Goal: Task Accomplishment & Management: Complete application form

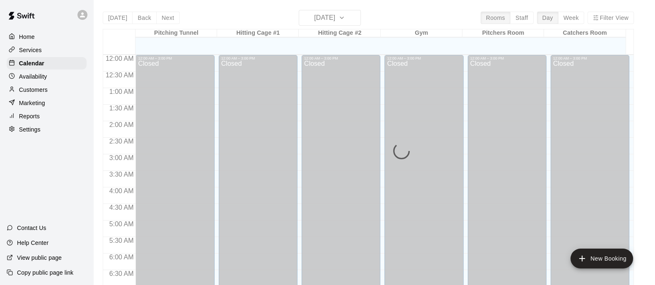
scroll to position [516, 0]
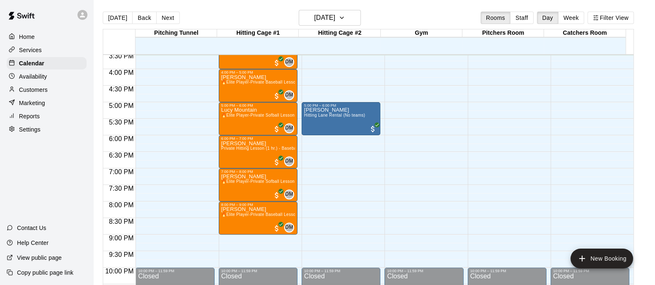
click at [36, 92] on p "Customers" at bounding box center [33, 90] width 29 height 8
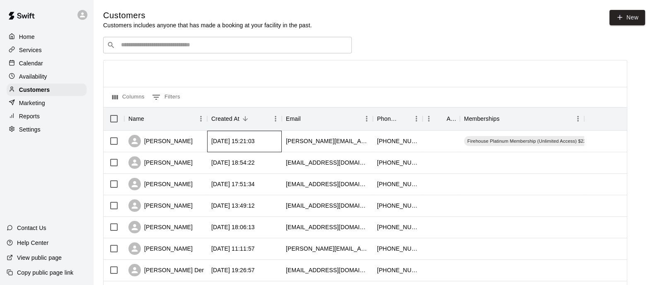
click at [236, 139] on div "[DATE] 15:21:03" at bounding box center [232, 141] width 43 height 8
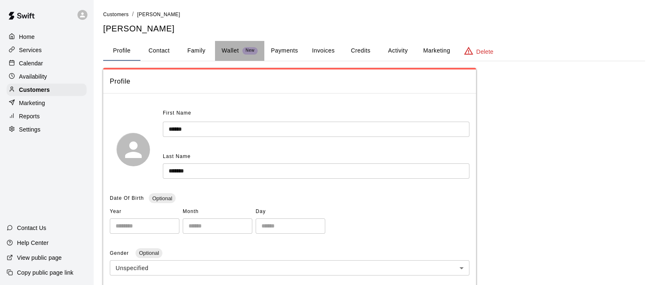
click at [215, 53] on button "Wallet New" at bounding box center [239, 51] width 49 height 20
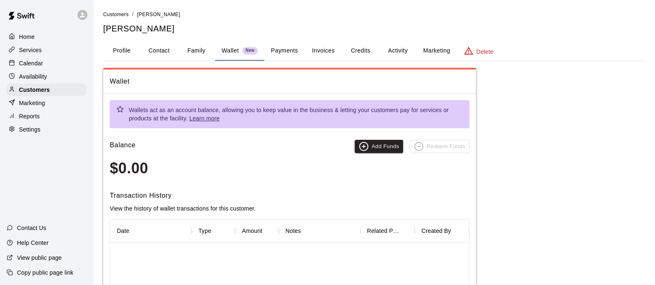
click at [196, 52] on button "Family" at bounding box center [196, 51] width 37 height 20
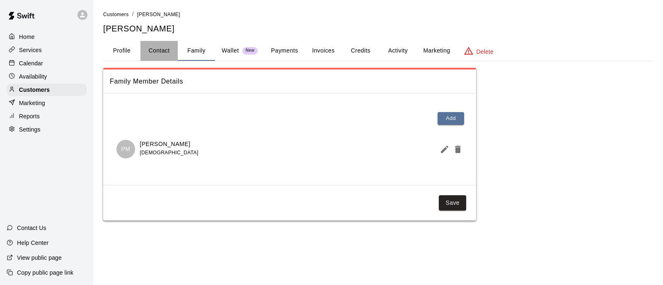
click at [159, 53] on button "Contact" at bounding box center [158, 51] width 37 height 20
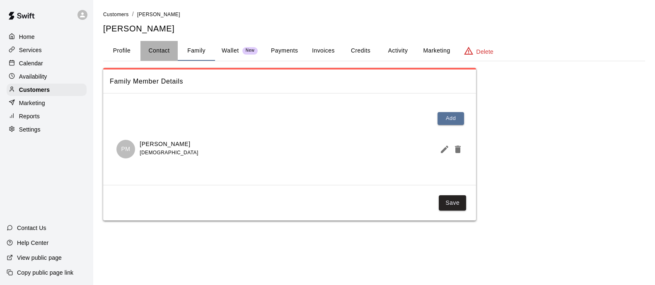
select select "**"
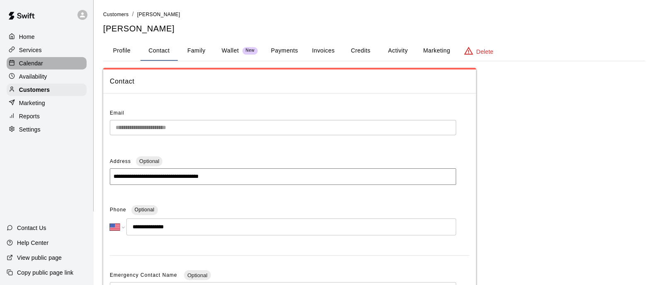
click at [30, 64] on p "Calendar" at bounding box center [31, 63] width 24 height 8
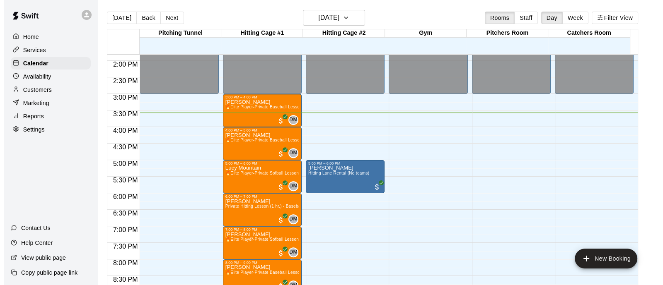
scroll to position [458, 0]
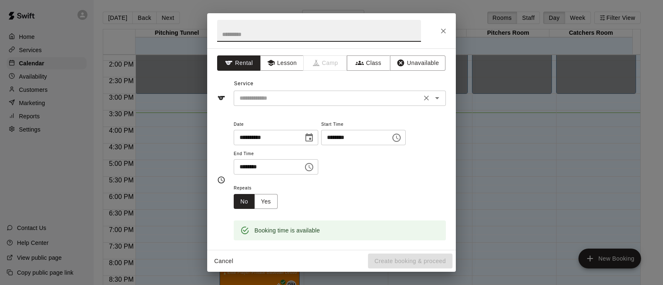
click at [282, 91] on div "​" at bounding box center [340, 98] width 212 height 15
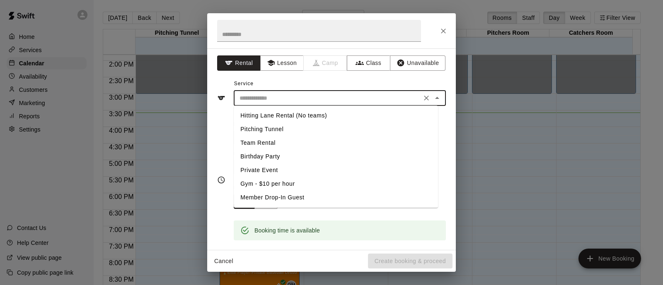
click at [275, 129] on li "Pitching Tunnel" at bounding box center [336, 130] width 204 height 14
type input "**********"
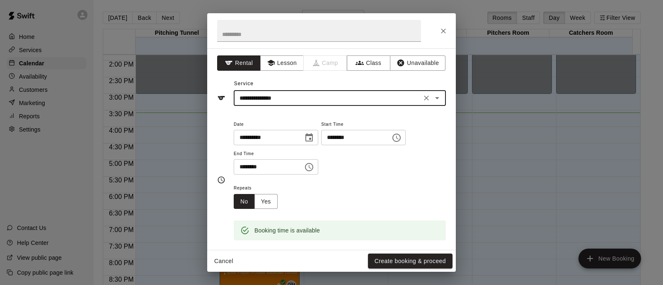
click at [314, 169] on icon "Choose time, selected time is 6:00 PM" at bounding box center [309, 167] width 10 height 10
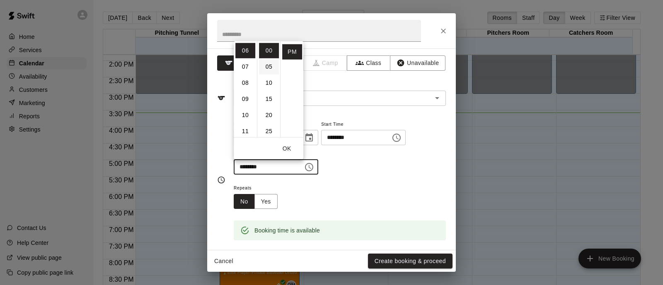
scroll to position [31, 0]
click at [270, 116] on li "30" at bounding box center [269, 115] width 20 height 15
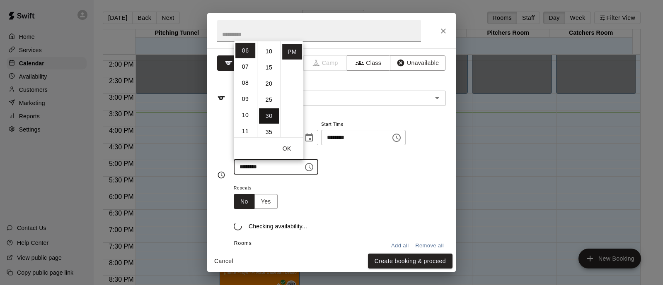
type input "********"
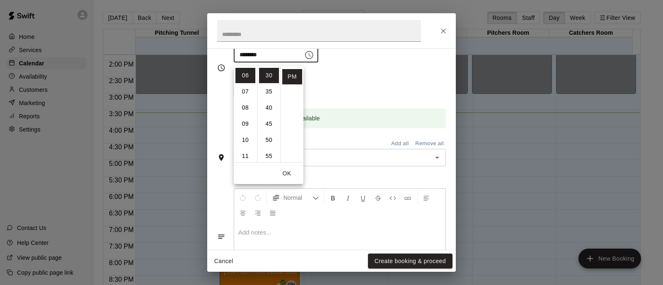
scroll to position [118, 0]
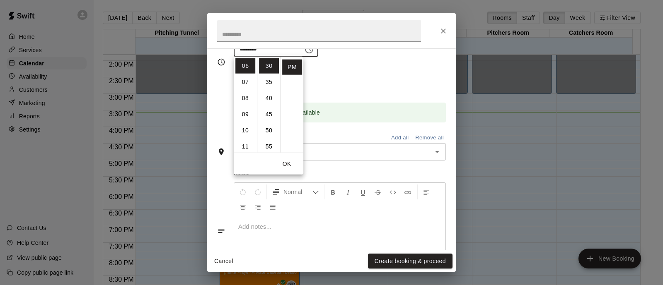
click at [367, 73] on div "Repeats No Yes" at bounding box center [340, 78] width 212 height 26
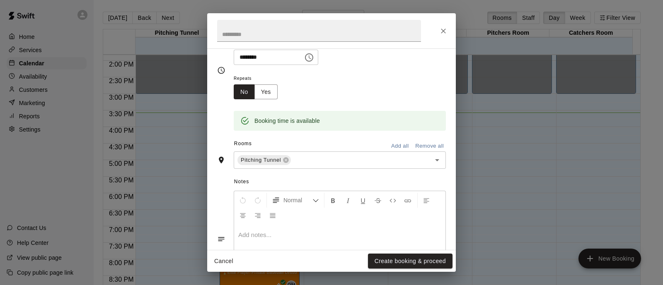
scroll to position [162, 0]
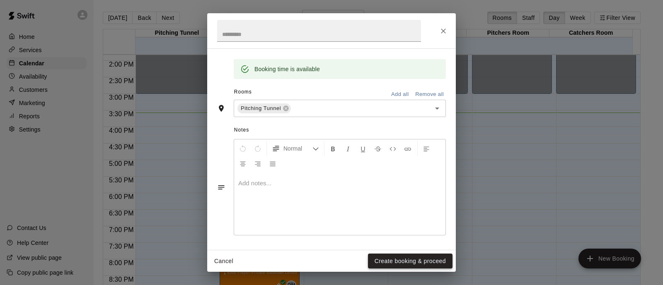
click at [401, 262] on button "Create booking & proceed" at bounding box center [410, 261] width 84 height 15
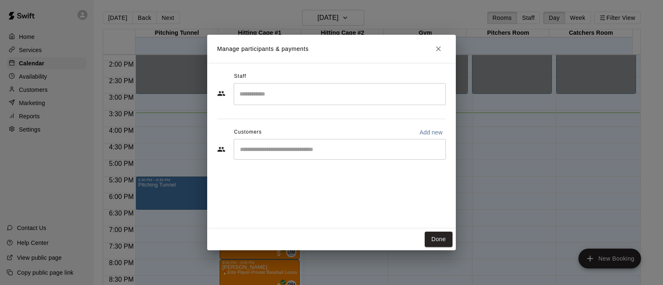
click at [288, 96] on input "Search staff" at bounding box center [339, 94] width 205 height 14
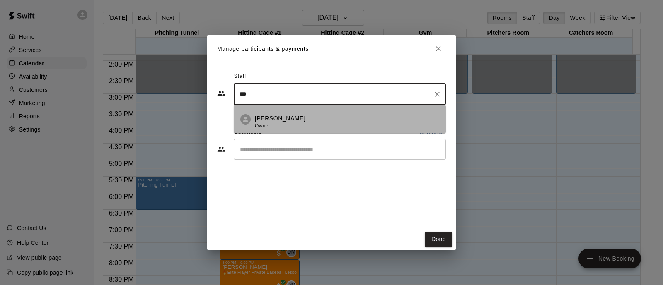
click at [290, 123] on p "[PERSON_NAME]" at bounding box center [280, 118] width 51 height 9
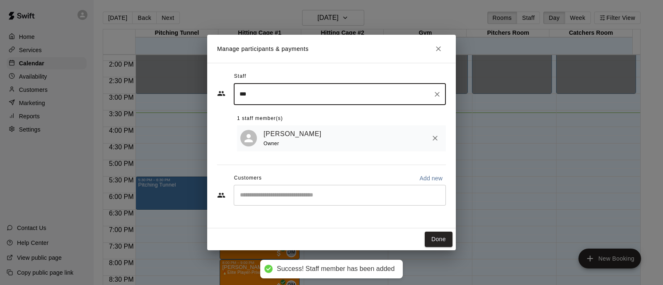
type input "***"
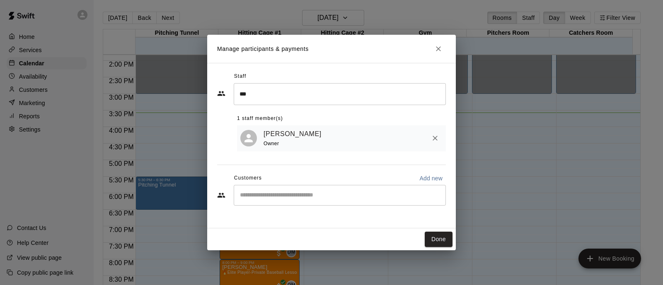
click at [329, 151] on div "[PERSON_NAME] Owner" at bounding box center [341, 138] width 209 height 26
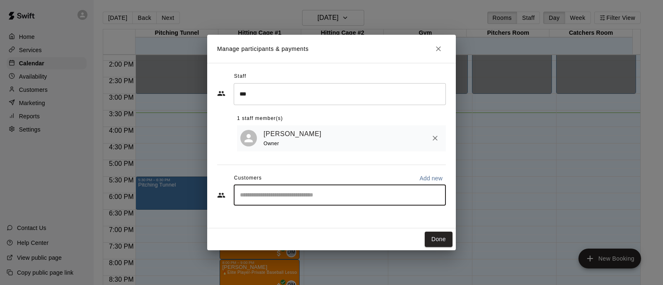
click at [332, 193] on input "Start typing to search customers..." at bounding box center [339, 195] width 205 height 8
type input "*****"
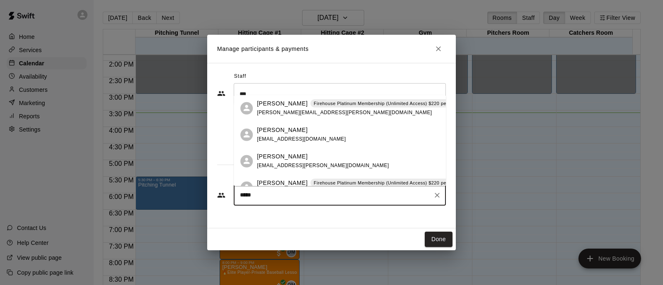
click at [299, 118] on div "[PERSON_NAME] Firehouse Platinum Membership (Unlimited Access) $220 per month […" at bounding box center [340, 108] width 212 height 27
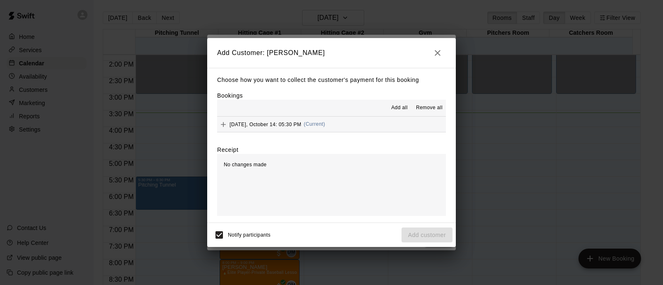
click at [309, 128] on div "[DATE], October 14: 05:30 PM (Current)" at bounding box center [271, 124] width 108 height 12
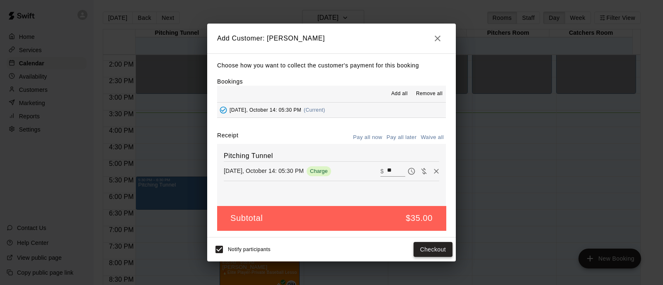
click at [437, 251] on button "Checkout" at bounding box center [432, 249] width 39 height 15
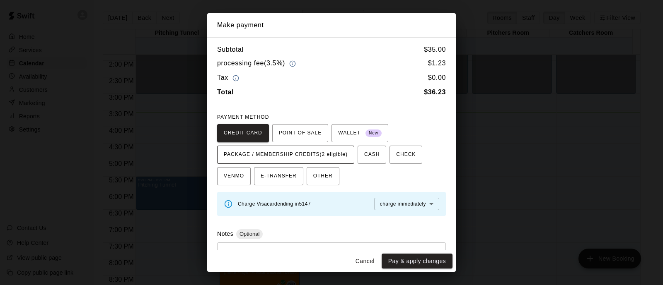
click at [299, 156] on span "PACKAGE / MEMBERSHIP CREDITS (2 eligible)" at bounding box center [286, 154] width 124 height 13
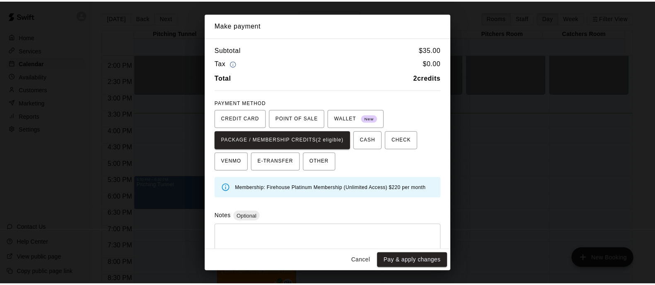
scroll to position [19, 0]
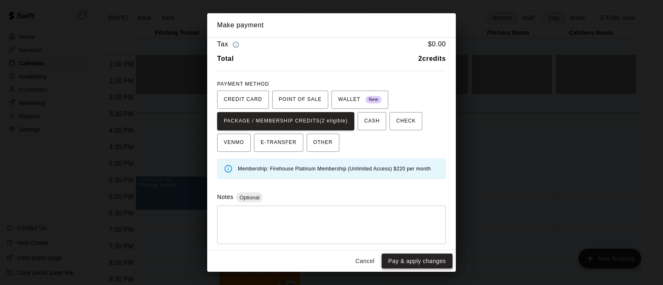
click at [417, 260] on button "Pay & apply changes" at bounding box center [416, 261] width 71 height 15
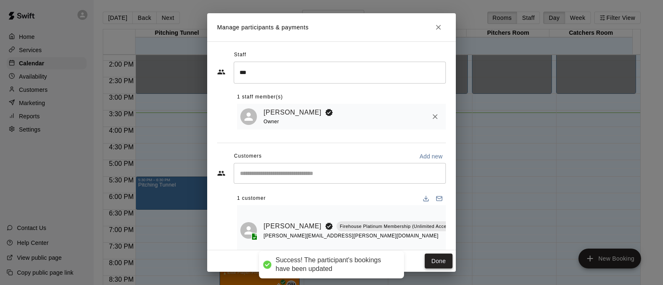
click at [443, 259] on button "Done" at bounding box center [439, 261] width 28 height 15
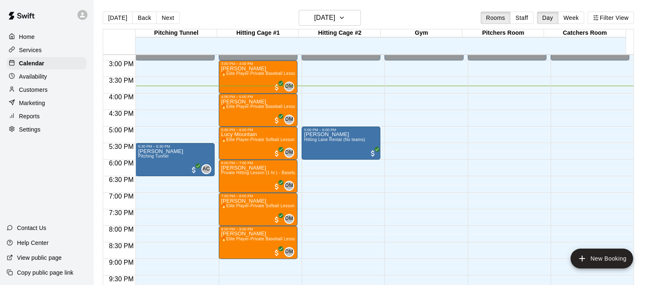
scroll to position [494, 0]
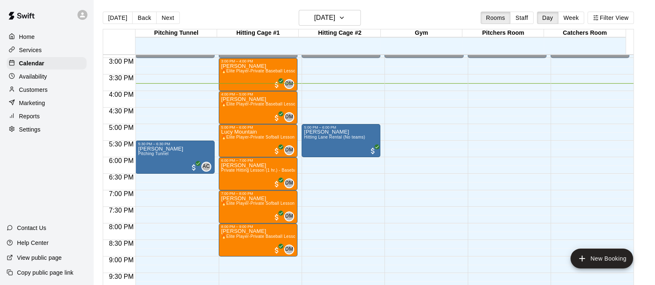
click at [31, 48] on p "Services" at bounding box center [30, 50] width 23 height 8
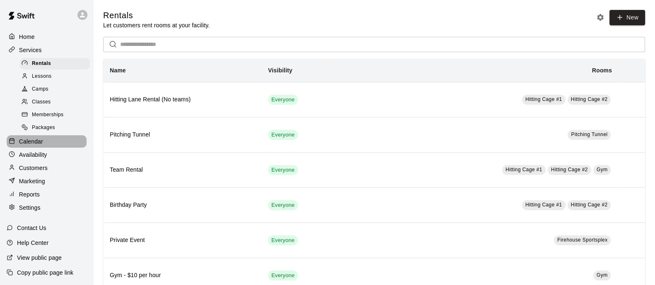
click at [48, 148] on div "Calendar" at bounding box center [47, 141] width 80 height 12
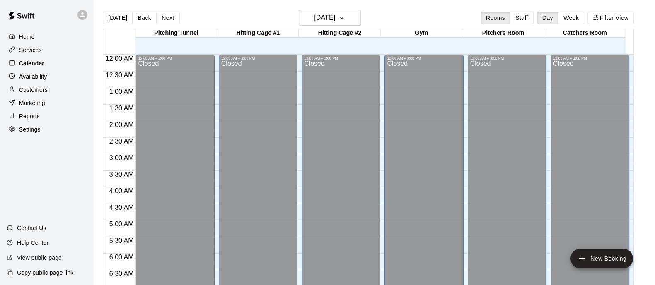
scroll to position [523, 0]
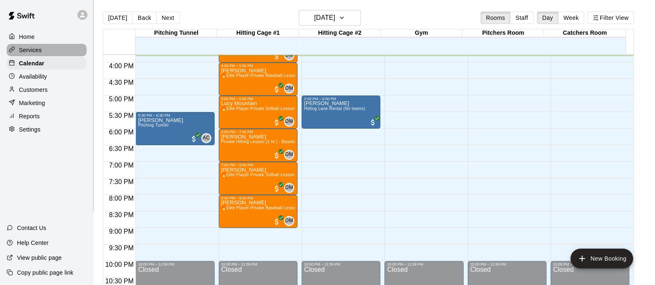
click at [18, 56] on div "Services" at bounding box center [47, 50] width 80 height 12
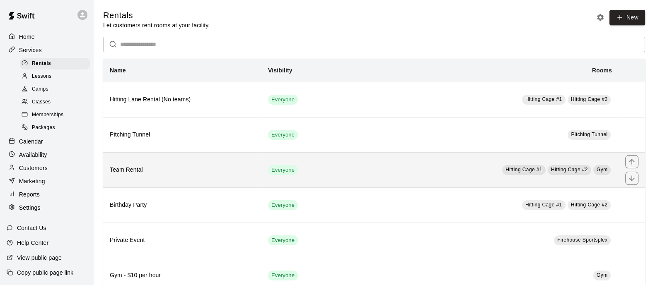
click at [130, 179] on th "Team Rental" at bounding box center [182, 169] width 158 height 35
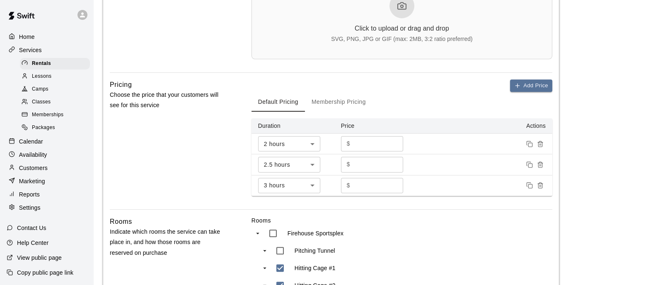
scroll to position [521, 0]
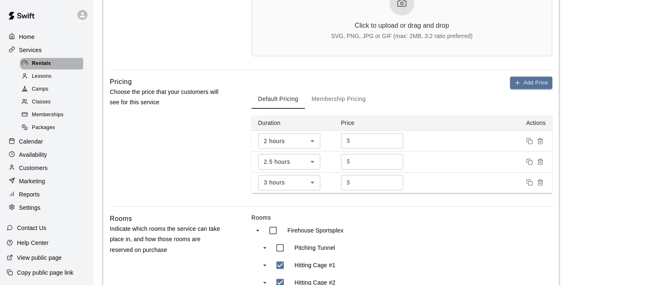
click at [48, 65] on span "Rentals" at bounding box center [41, 64] width 19 height 8
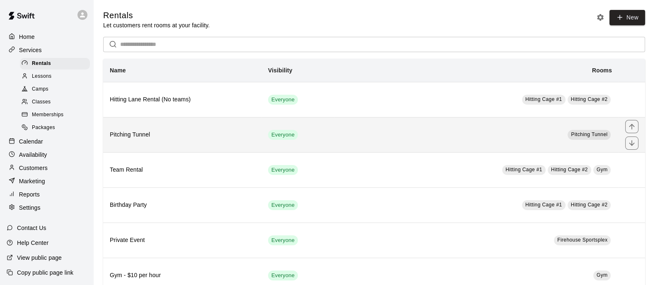
click at [186, 145] on th "Pitching Tunnel" at bounding box center [182, 134] width 158 height 35
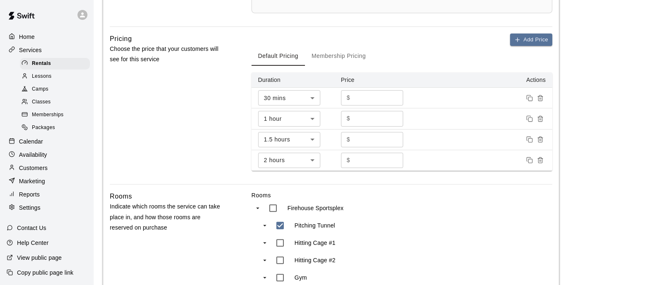
scroll to position [303, 0]
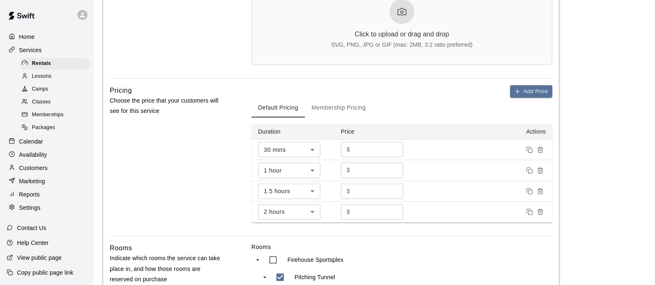
click at [48, 77] on span "Lessons" at bounding box center [42, 76] width 20 height 8
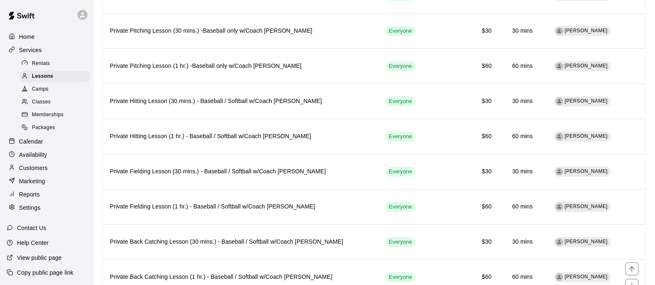
scroll to position [203, 0]
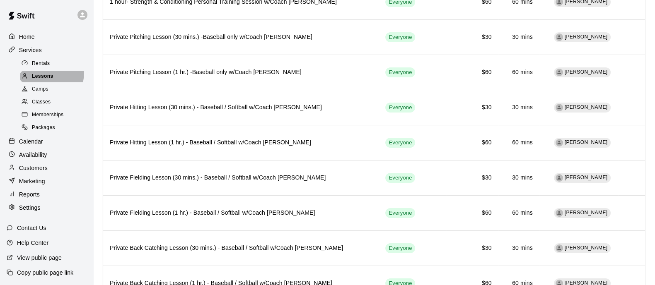
click at [47, 75] on span "Lessons" at bounding box center [43, 76] width 22 height 8
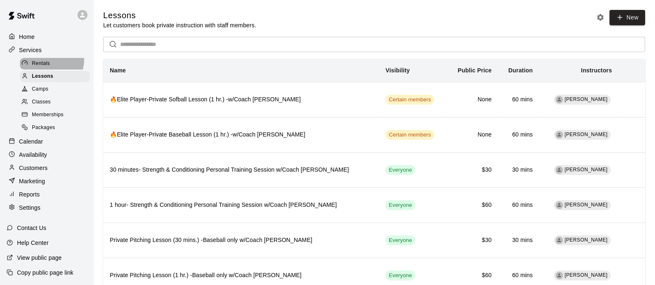
click at [47, 61] on span "Rentals" at bounding box center [41, 64] width 18 height 8
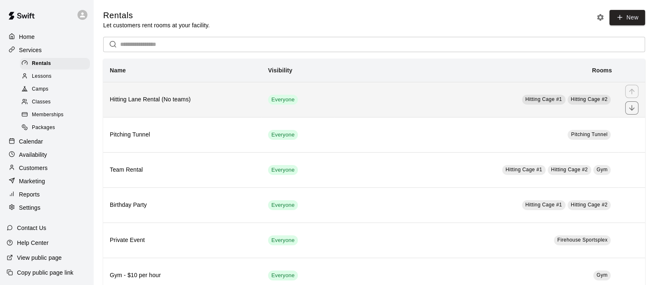
click at [226, 103] on h6 "Hitting Lane Rental (No teams)" at bounding box center [182, 99] width 145 height 9
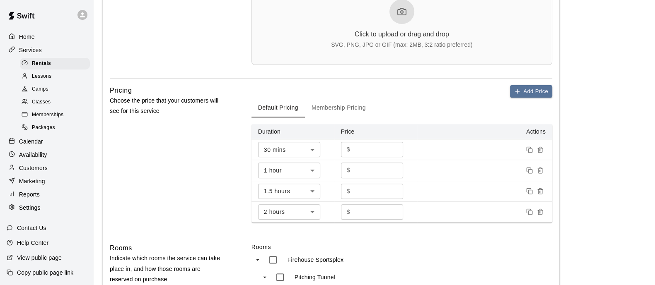
scroll to position [342, 0]
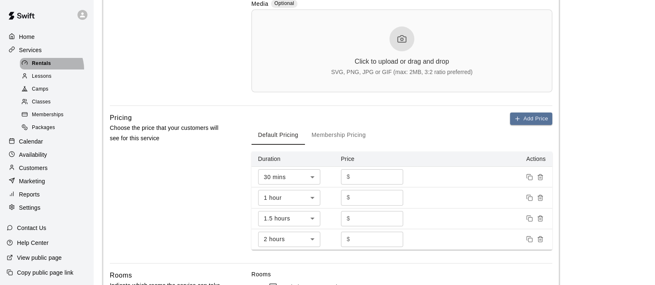
click at [45, 70] on div "Rentals" at bounding box center [55, 64] width 70 height 12
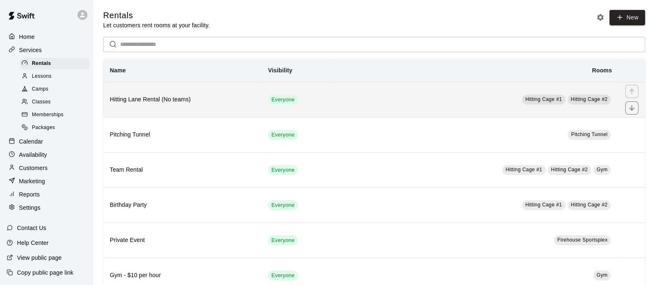
click at [193, 97] on h6 "Hitting Lane Rental (No teams)" at bounding box center [182, 99] width 145 height 9
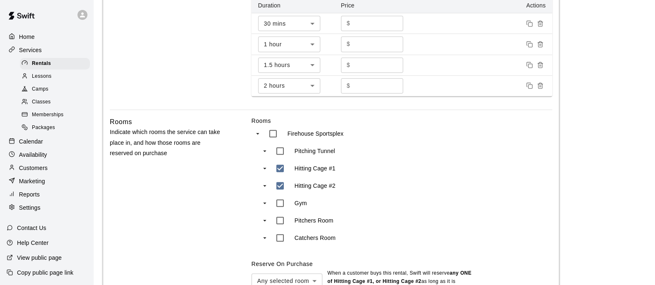
scroll to position [476, 0]
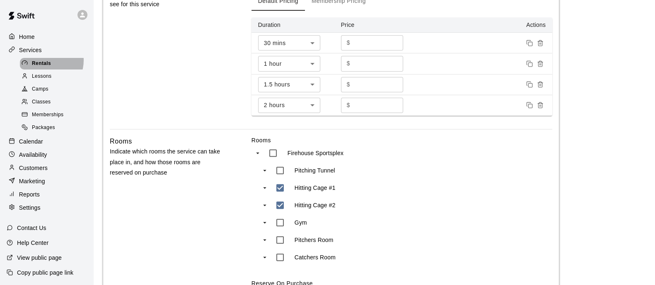
click at [44, 62] on span "Rentals" at bounding box center [41, 64] width 19 height 8
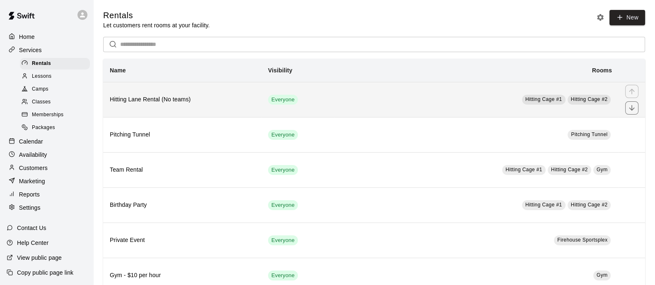
click at [215, 104] on h6 "Hitting Lane Rental (No teams)" at bounding box center [182, 99] width 145 height 9
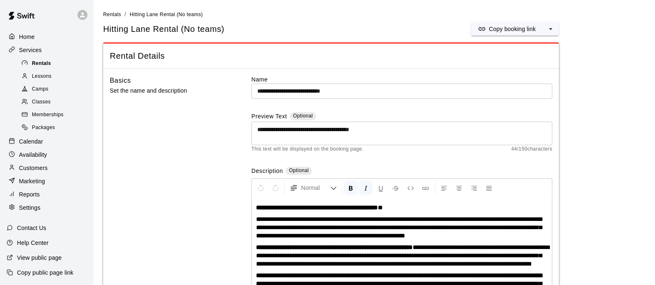
click at [44, 63] on span "Rentals" at bounding box center [41, 64] width 19 height 8
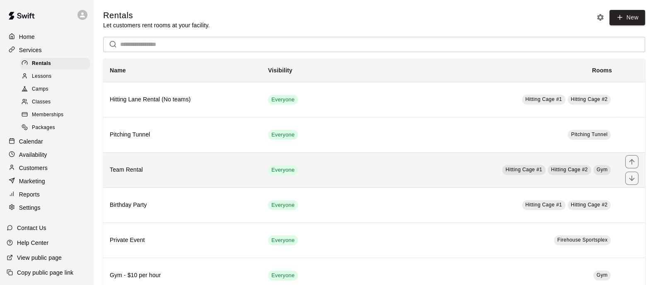
click at [197, 168] on h6 "Team Rental" at bounding box center [182, 170] width 145 height 9
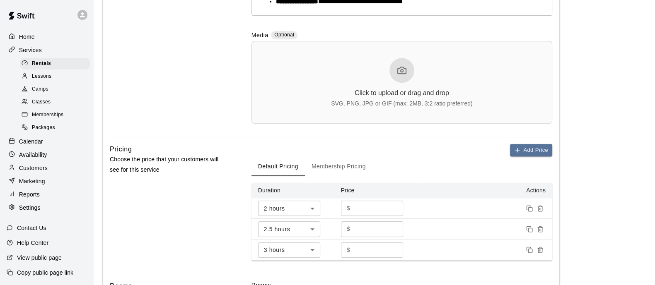
scroll to position [452, 0]
drag, startPoint x: 611, startPoint y: 183, endPoint x: 51, endPoint y: 145, distance: 560.9
click at [51, 145] on div "Calendar" at bounding box center [47, 141] width 80 height 12
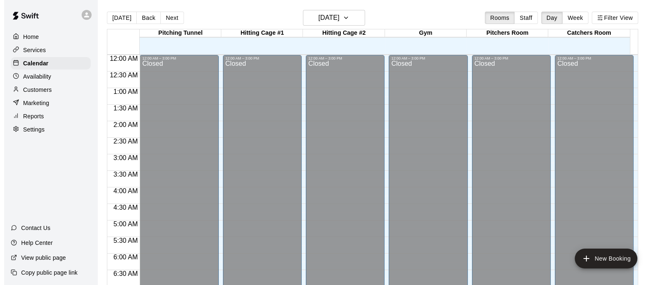
scroll to position [524, 0]
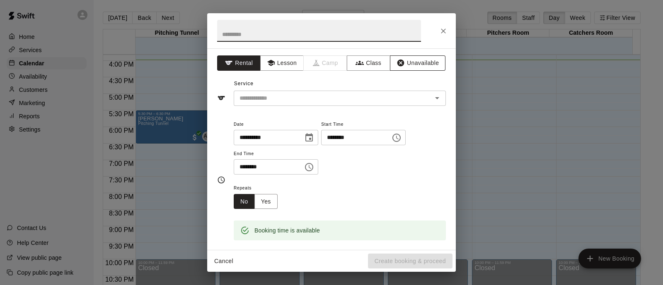
click at [399, 63] on button "Unavailable" at bounding box center [418, 63] width 56 height 15
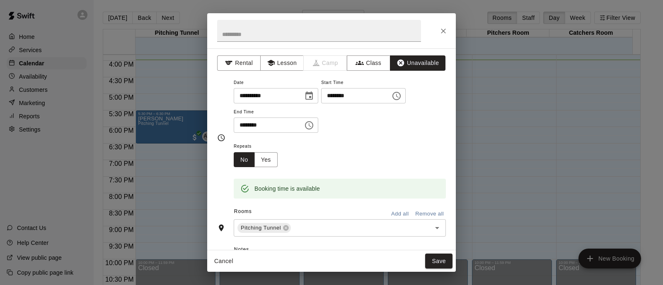
click at [367, 99] on input "********" at bounding box center [353, 95] width 64 height 15
click at [405, 100] on button "Choose time, selected time is 6:45 PM" at bounding box center [396, 96] width 17 height 17
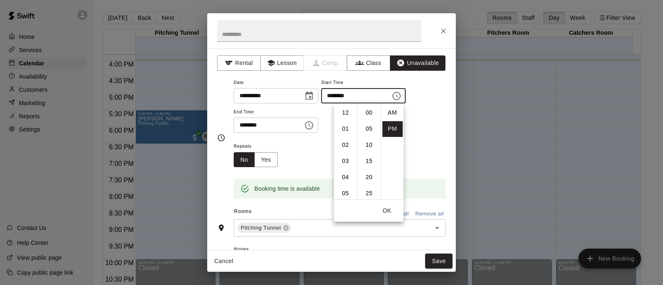
scroll to position [15, 0]
click at [361, 130] on li "30" at bounding box center [369, 127] width 20 height 15
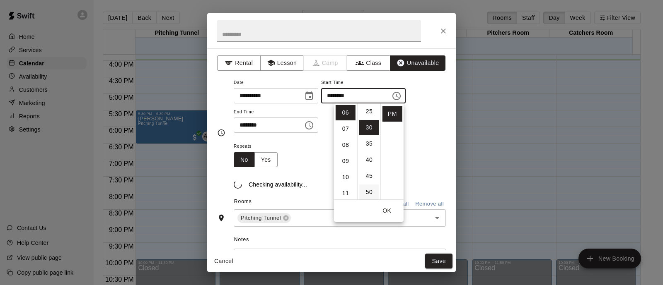
type input "********"
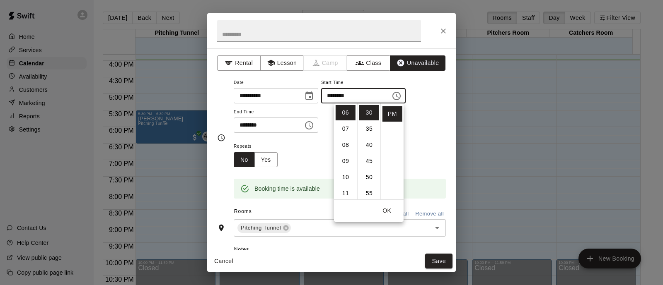
click at [314, 123] on icon "Choose time, selected time is 7:15 PM" at bounding box center [309, 126] width 10 height 10
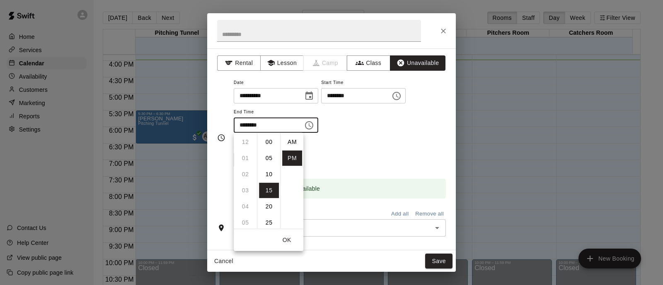
scroll to position [15, 0]
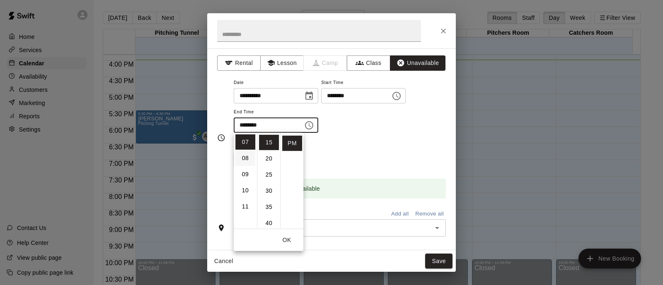
click at [249, 159] on li "08" at bounding box center [245, 158] width 20 height 15
click at [267, 191] on li "30" at bounding box center [269, 190] width 20 height 15
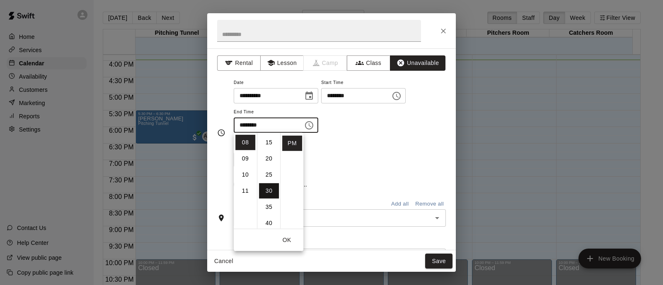
type input "********"
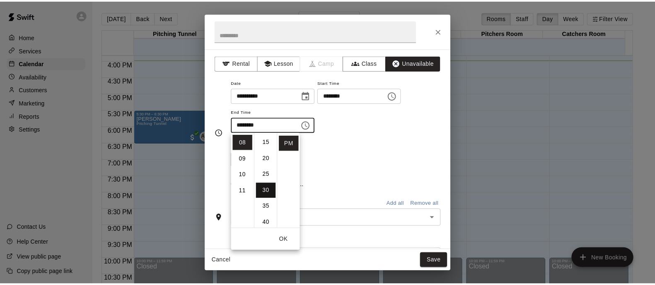
scroll to position [97, 0]
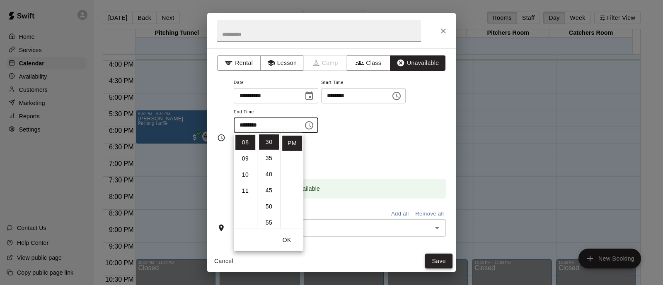
click at [439, 258] on button "Save" at bounding box center [438, 261] width 27 height 15
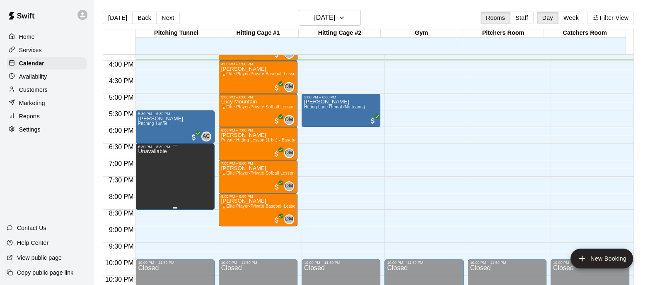
click at [143, 152] on p "Unavailable" at bounding box center [152, 152] width 29 height 0
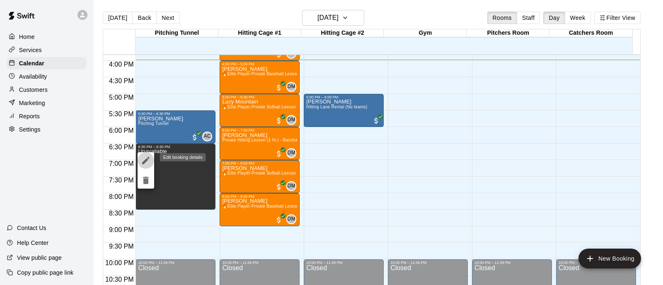
click at [147, 163] on icon "edit" at bounding box center [146, 161] width 10 height 10
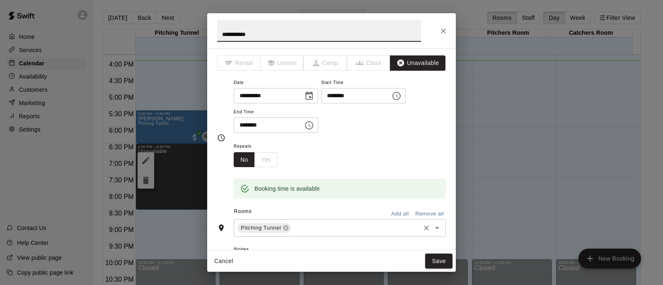
click at [317, 224] on input "text" at bounding box center [355, 228] width 127 height 10
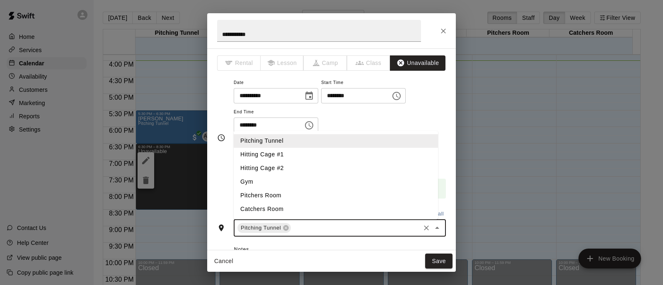
click at [282, 169] on li "Hitting Cage #2" at bounding box center [336, 169] width 204 height 14
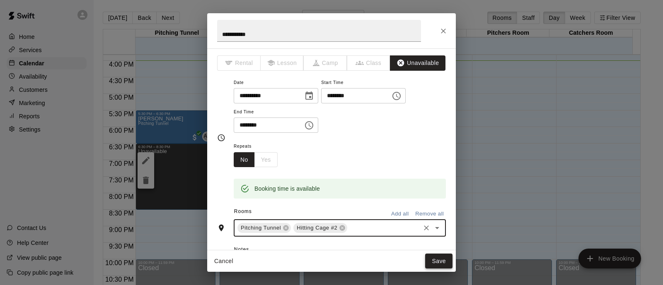
click at [439, 263] on button "Save" at bounding box center [438, 261] width 27 height 15
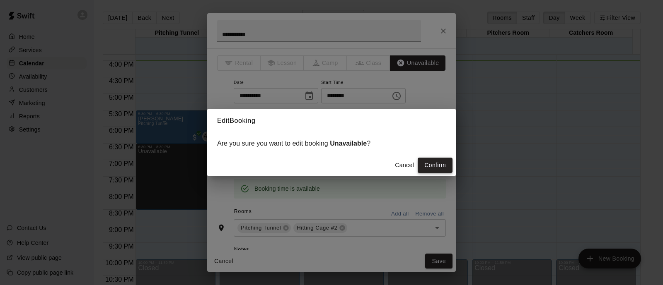
click at [444, 168] on button "Confirm" at bounding box center [435, 165] width 35 height 15
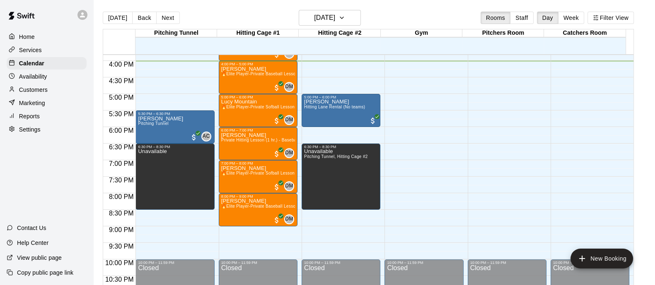
click at [25, 48] on p "Services" at bounding box center [30, 50] width 23 height 8
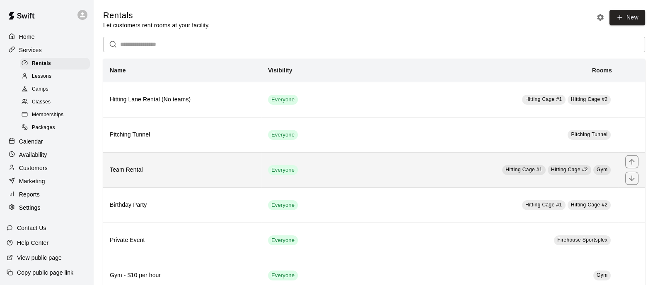
click at [152, 184] on th "Team Rental" at bounding box center [182, 169] width 158 height 35
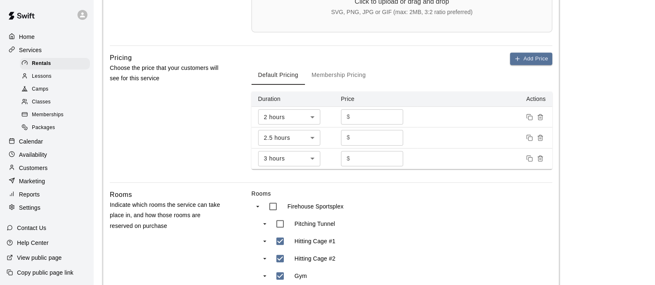
scroll to position [558, 0]
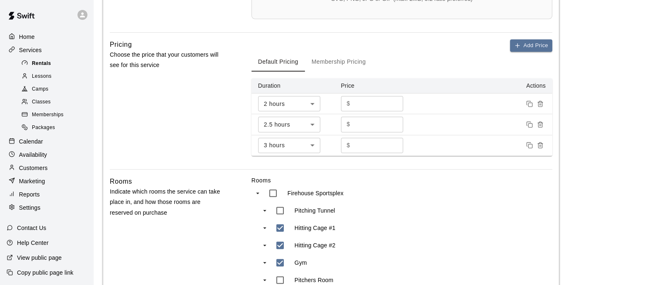
click at [46, 66] on span "Rentals" at bounding box center [41, 64] width 19 height 8
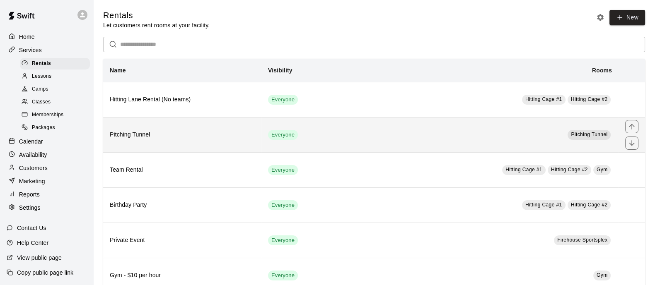
click at [263, 138] on td "Everyone" at bounding box center [297, 134] width 72 height 35
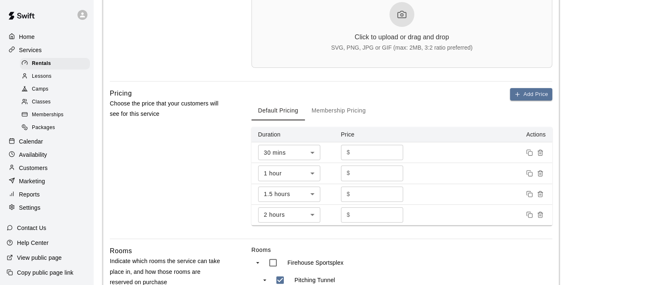
scroll to position [301, 0]
click at [37, 146] on p "Calendar" at bounding box center [31, 142] width 24 height 8
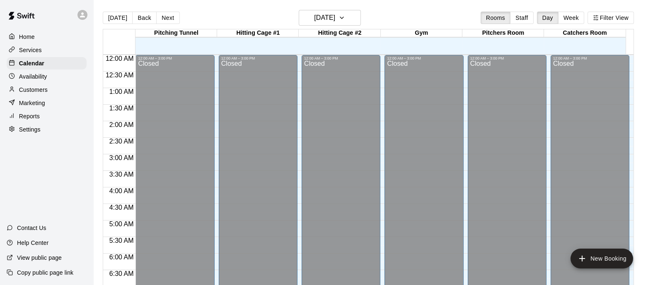
scroll to position [530, 0]
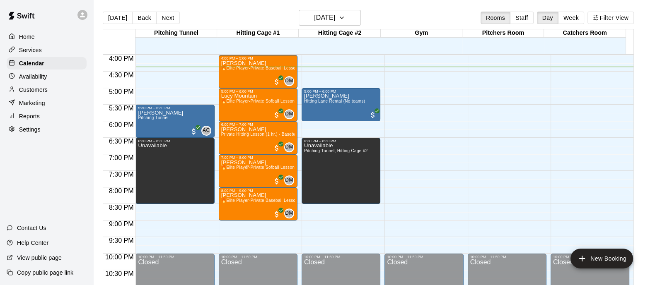
click at [41, 92] on p "Customers" at bounding box center [33, 90] width 29 height 8
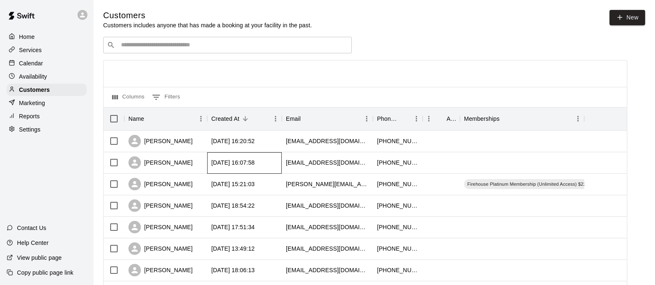
click at [232, 171] on div "[DATE] 16:07:58" at bounding box center [244, 163] width 75 height 22
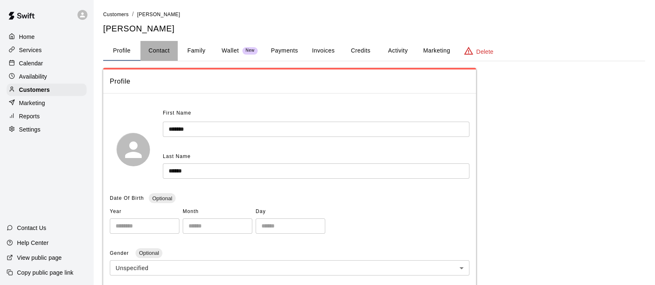
click at [159, 49] on button "Contact" at bounding box center [158, 51] width 37 height 20
select select "**"
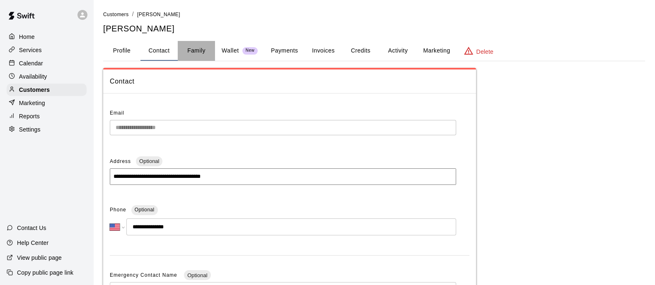
click at [203, 49] on button "Family" at bounding box center [196, 51] width 37 height 20
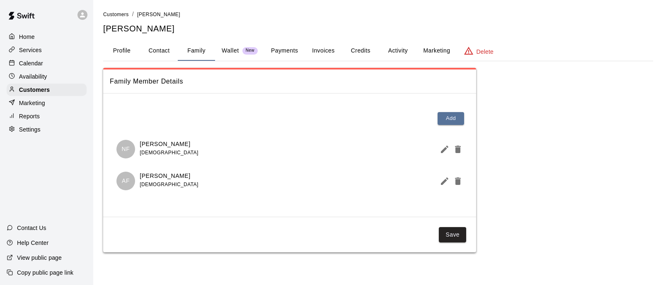
click at [114, 51] on button "Profile" at bounding box center [121, 51] width 37 height 20
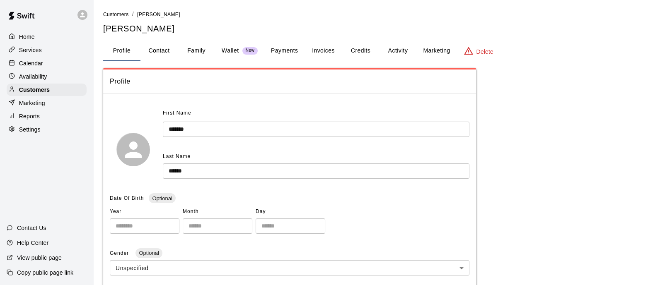
click at [36, 56] on div "Services" at bounding box center [47, 50] width 80 height 12
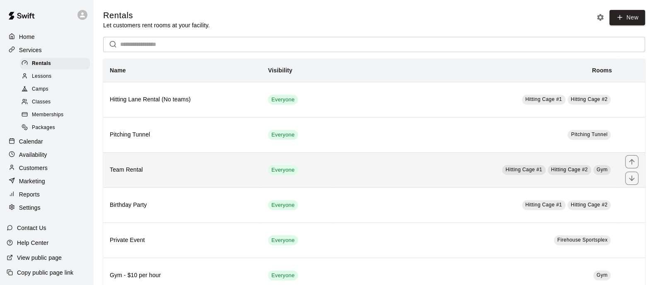
click at [137, 169] on h6 "Team Rental" at bounding box center [182, 170] width 145 height 9
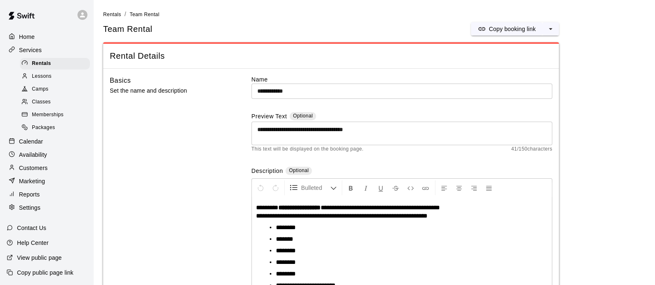
scroll to position [181, 0]
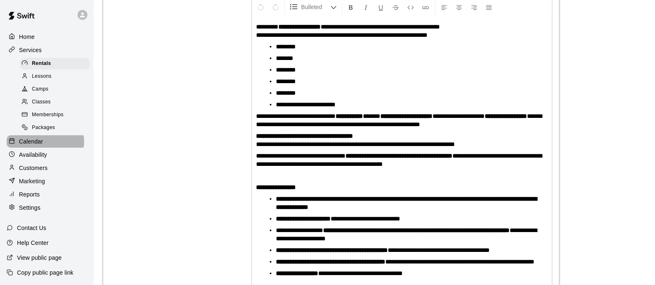
click at [45, 147] on div "Calendar" at bounding box center [47, 141] width 80 height 12
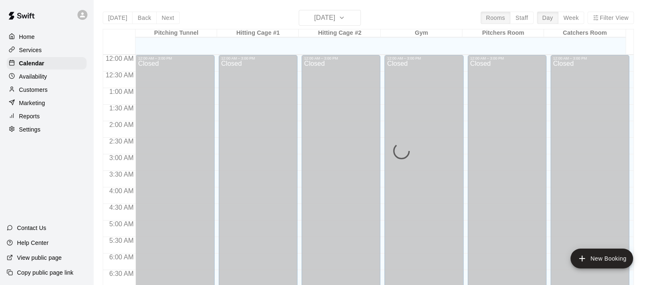
scroll to position [530, 0]
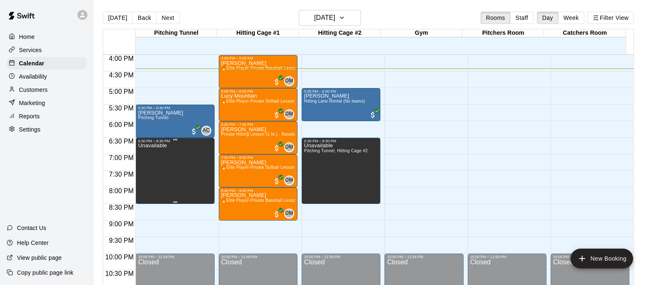
click at [190, 164] on div "Unavailable" at bounding box center [175, 285] width 74 height 285
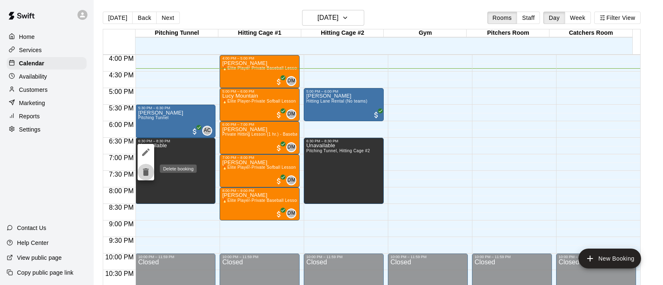
click at [147, 174] on icon "delete" at bounding box center [146, 172] width 6 height 7
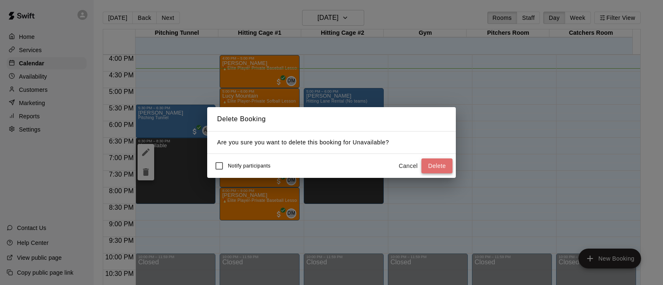
click at [432, 166] on button "Delete" at bounding box center [436, 166] width 31 height 15
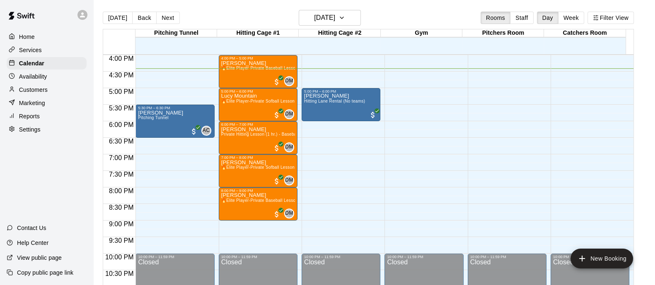
click at [38, 92] on p "Customers" at bounding box center [33, 90] width 29 height 8
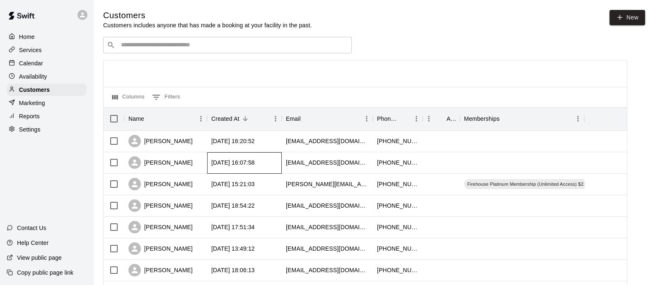
click at [256, 158] on div "[DATE] 16:07:58" at bounding box center [244, 163] width 75 height 22
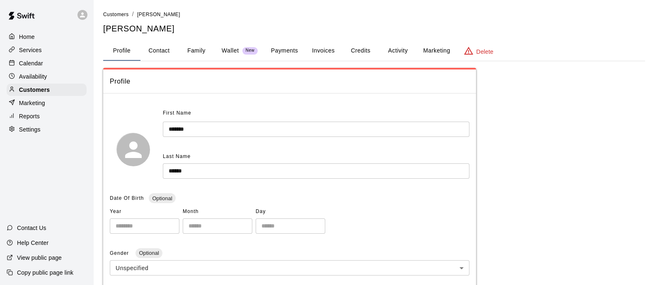
click at [39, 63] on p "Calendar" at bounding box center [31, 63] width 24 height 8
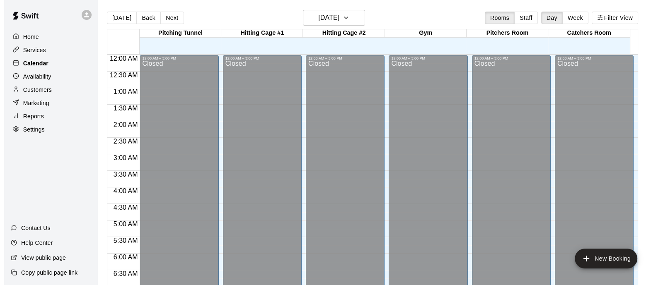
scroll to position [530, 0]
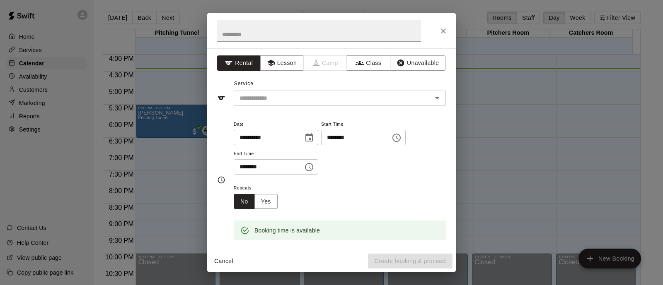
click at [319, 88] on div "Service ​" at bounding box center [331, 91] width 229 height 29
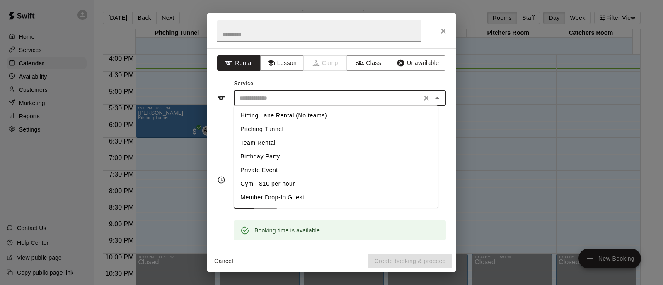
click at [321, 100] on input "text" at bounding box center [327, 98] width 183 height 10
click at [282, 143] on li "Team Rental" at bounding box center [336, 143] width 204 height 14
type input "**********"
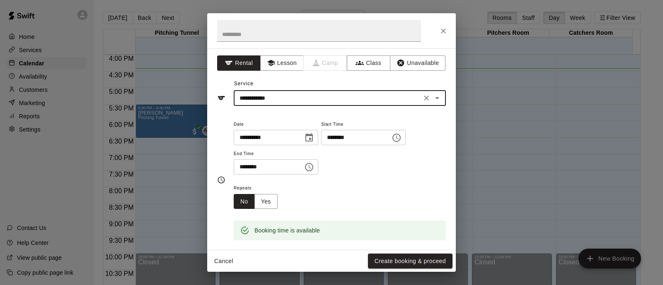
click at [369, 146] on div "**********" at bounding box center [340, 147] width 212 height 56
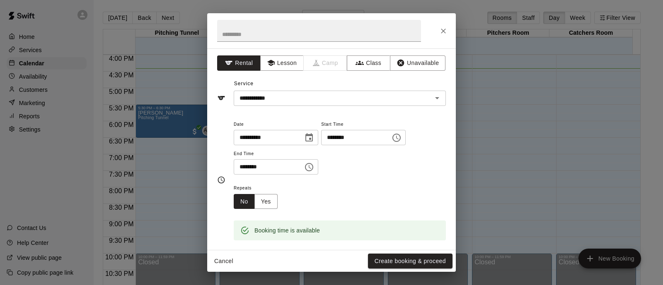
click at [401, 138] on icon "Choose time, selected time is 6:45 PM" at bounding box center [396, 138] width 8 height 8
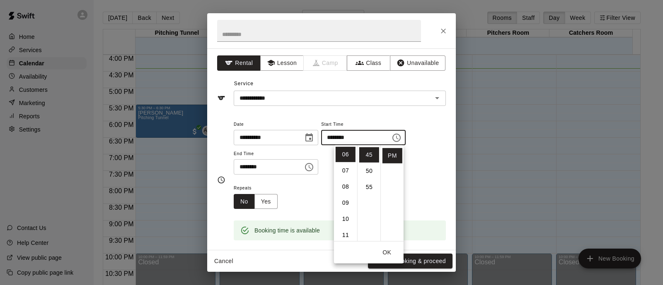
scroll to position [95, 0]
click at [364, 155] on li "30" at bounding box center [369, 156] width 20 height 15
type input "********"
click at [314, 166] on icon "Choose time, selected time is 7:15 PM" at bounding box center [309, 167] width 10 height 10
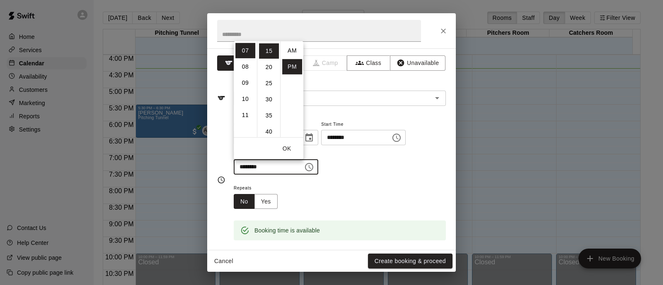
scroll to position [15, 0]
click at [247, 70] on li "08" at bounding box center [245, 66] width 20 height 15
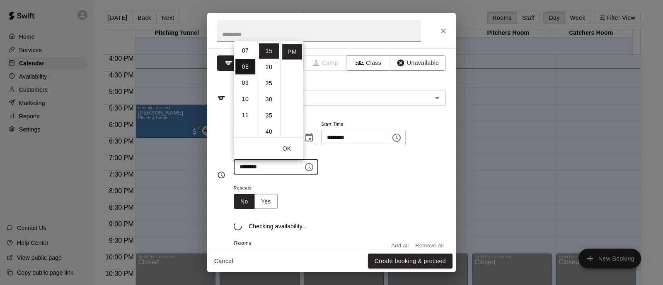
scroll to position [129, 0]
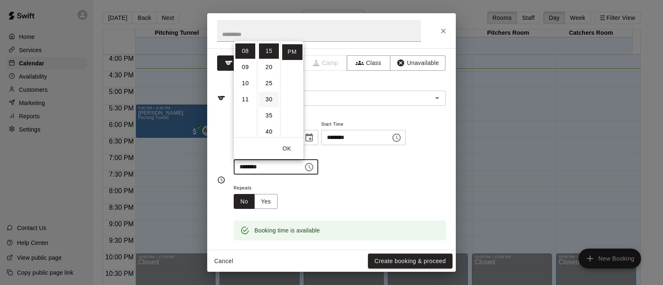
click at [268, 98] on li "30" at bounding box center [269, 99] width 20 height 15
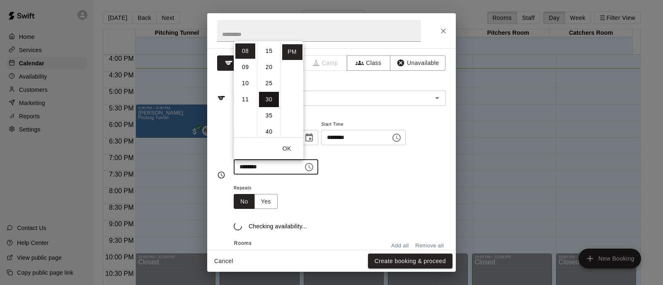
type input "********"
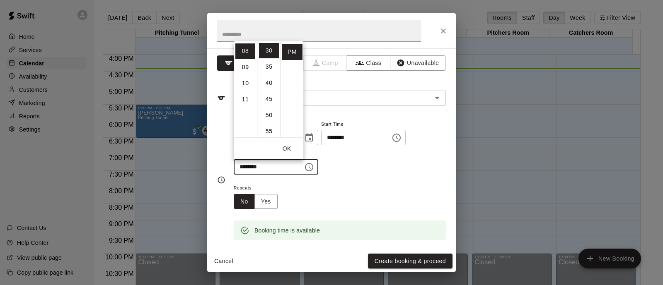
click at [386, 175] on div "**********" at bounding box center [340, 151] width 212 height 64
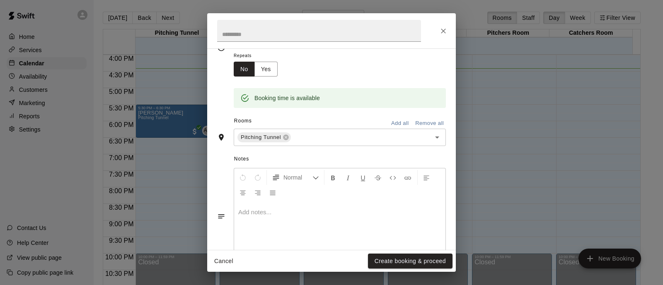
scroll to position [137, 0]
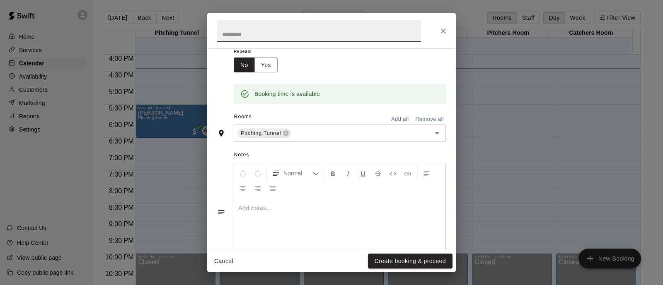
click at [332, 39] on input "text" at bounding box center [319, 31] width 204 height 22
type input "**********"
click at [391, 262] on button "Create booking & proceed" at bounding box center [410, 261] width 84 height 15
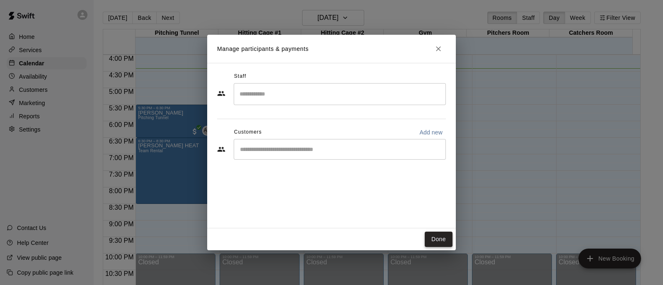
click at [439, 235] on button "Done" at bounding box center [439, 239] width 28 height 15
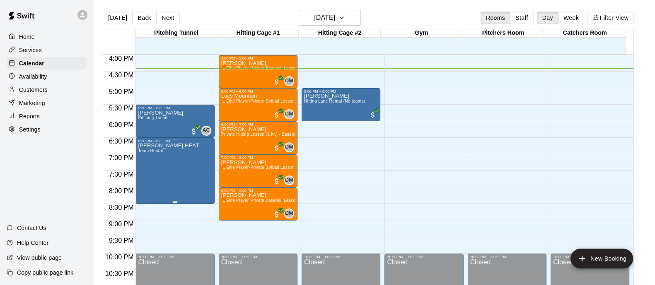
click at [188, 167] on div "[PERSON_NAME] HEAT Team Rental" at bounding box center [175, 285] width 74 height 285
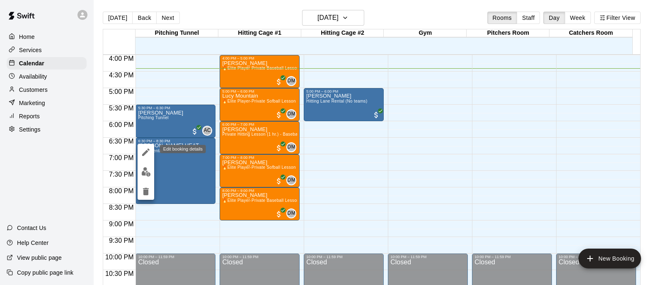
click at [148, 150] on icon "edit" at bounding box center [145, 152] width 7 height 7
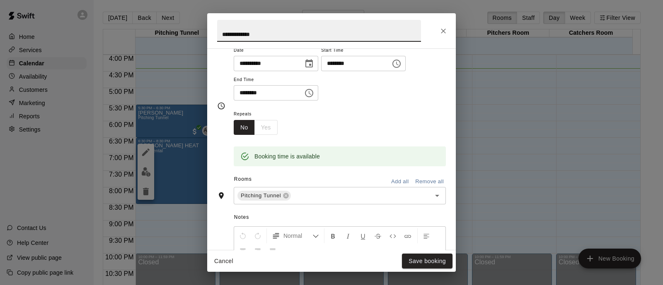
scroll to position [75, 0]
click at [321, 194] on input "text" at bounding box center [355, 196] width 127 height 10
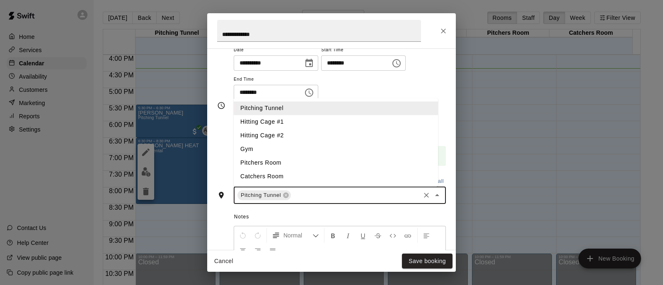
click at [289, 135] on li "Hitting Cage #2" at bounding box center [336, 136] width 204 height 14
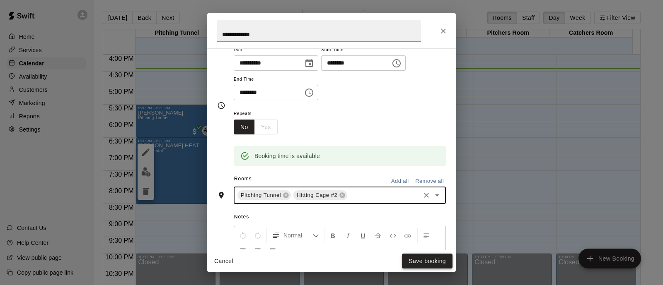
click at [416, 258] on button "Save booking" at bounding box center [427, 261] width 51 height 15
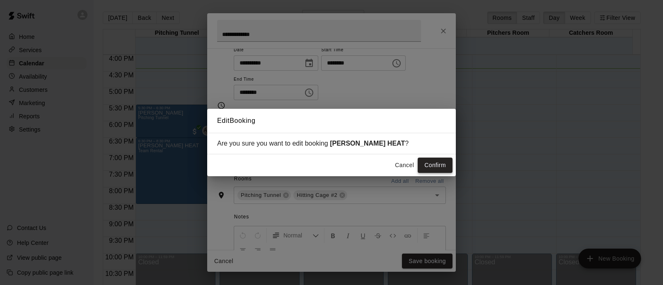
click at [428, 165] on button "Confirm" at bounding box center [435, 165] width 35 height 15
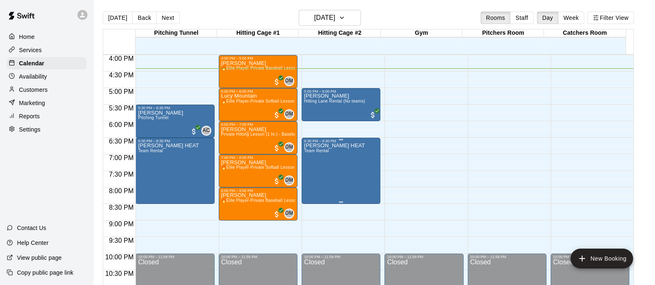
click at [354, 183] on div "[PERSON_NAME] HEAT Team Rental" at bounding box center [341, 285] width 74 height 285
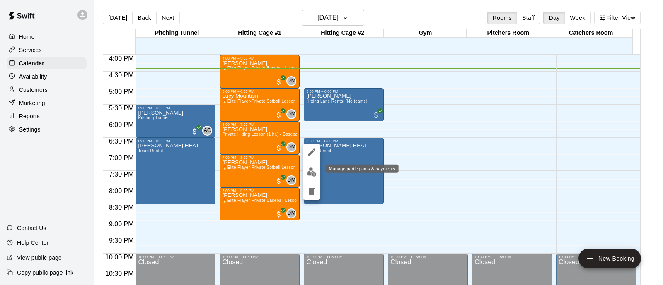
click at [313, 173] on img "edit" at bounding box center [312, 172] width 10 height 10
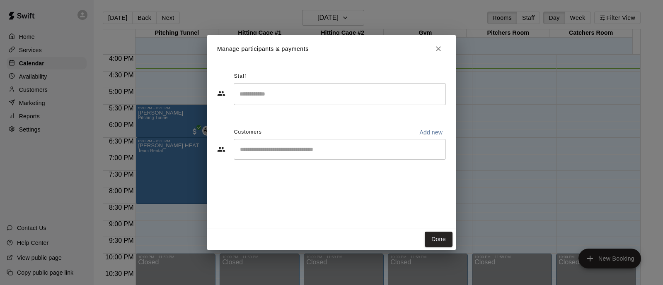
click at [292, 95] on input "Search staff" at bounding box center [339, 94] width 205 height 14
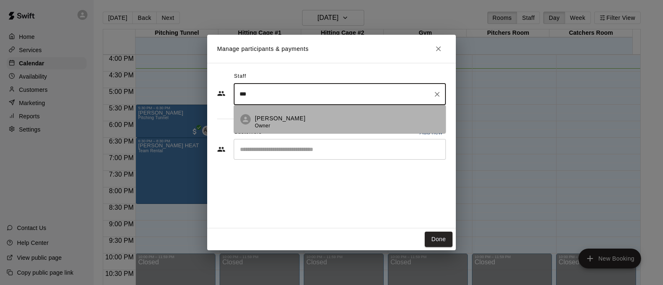
click at [293, 118] on p "[PERSON_NAME]" at bounding box center [280, 118] width 51 height 9
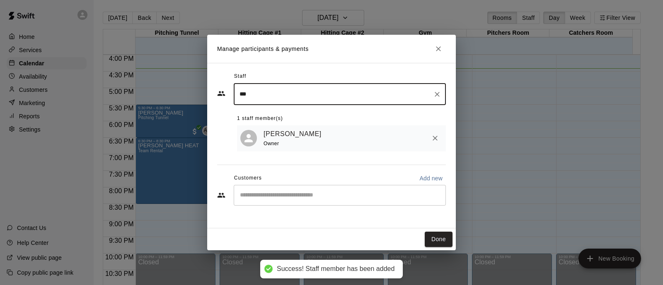
type input "***"
click at [305, 195] on input "Start typing to search customers..." at bounding box center [339, 195] width 205 height 8
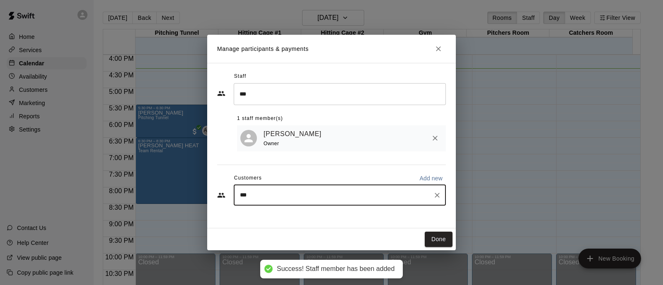
type input "****"
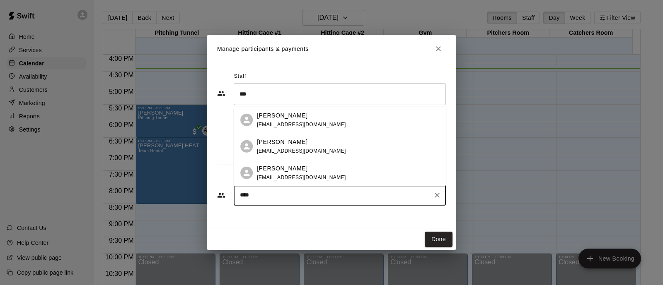
click at [305, 121] on div "[PERSON_NAME] [EMAIL_ADDRESS][DOMAIN_NAME]" at bounding box center [301, 120] width 89 height 18
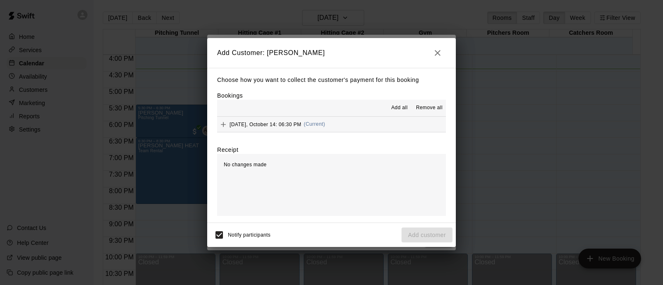
click at [341, 125] on button "[DATE], October 14: 06:30 PM (Current)" at bounding box center [331, 124] width 229 height 15
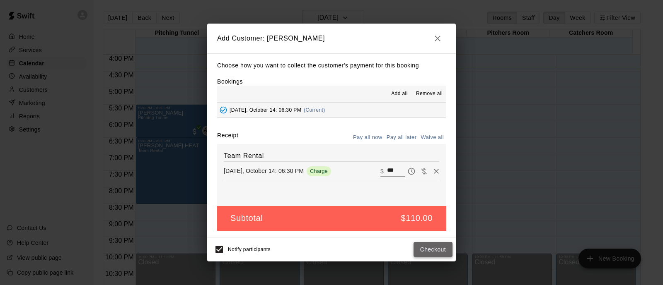
click at [432, 254] on button "Checkout" at bounding box center [432, 249] width 39 height 15
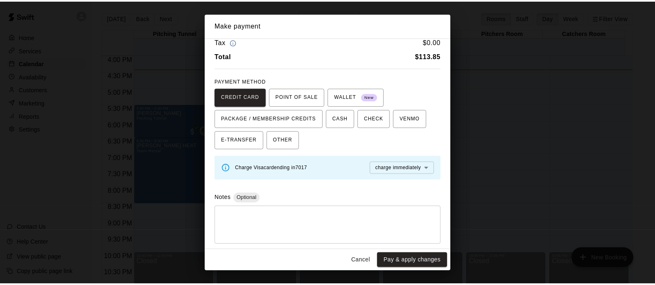
scroll to position [37, 0]
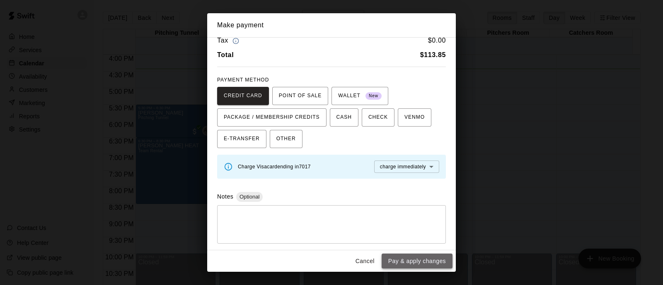
click at [411, 257] on button "Pay & apply changes" at bounding box center [416, 261] width 71 height 15
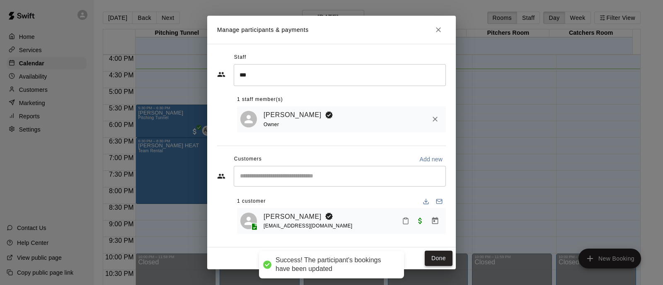
click at [437, 262] on button "Done" at bounding box center [439, 258] width 28 height 15
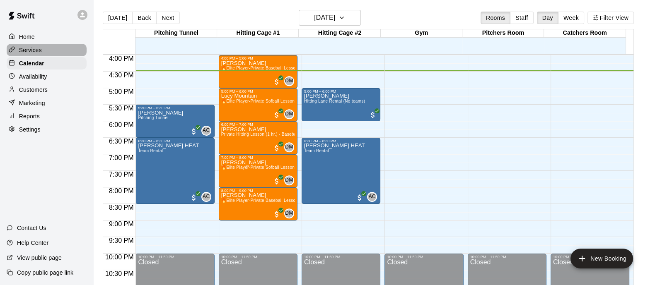
click at [39, 51] on p "Services" at bounding box center [30, 50] width 23 height 8
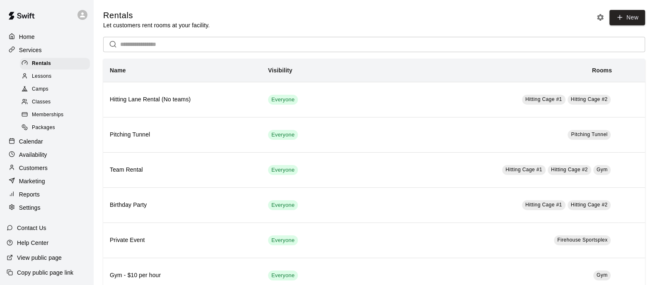
click at [51, 90] on div "Camps" at bounding box center [55, 90] width 70 height 12
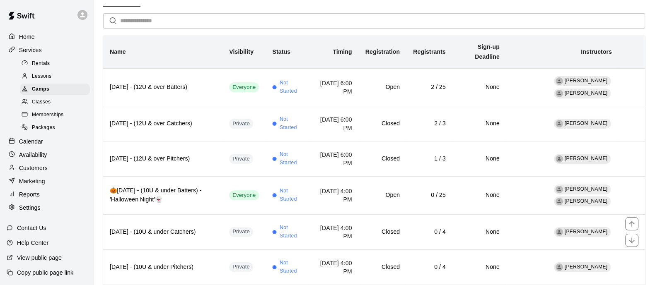
scroll to position [49, 0]
click at [53, 107] on div "Classes" at bounding box center [55, 103] width 70 height 12
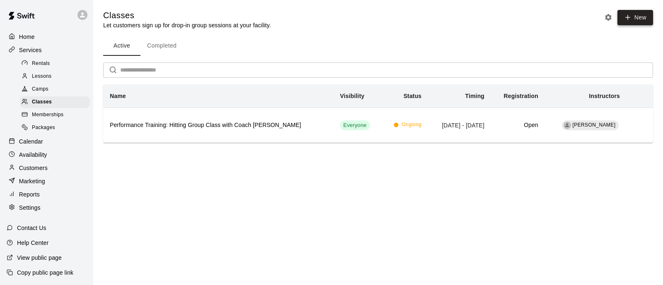
click at [632, 19] on button "New" at bounding box center [635, 17] width 36 height 15
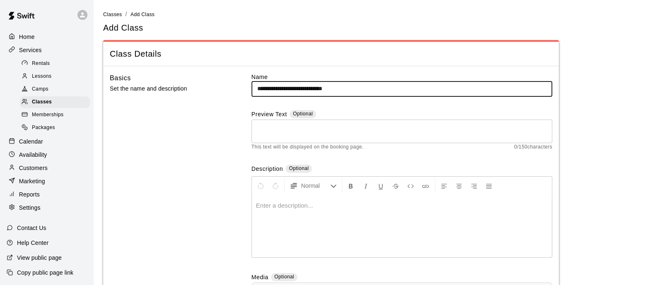
type input "**********"
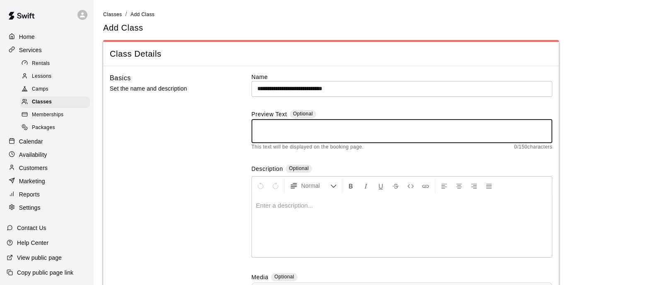
click at [280, 137] on textarea at bounding box center [401, 131] width 289 height 17
paste textarea "**********"
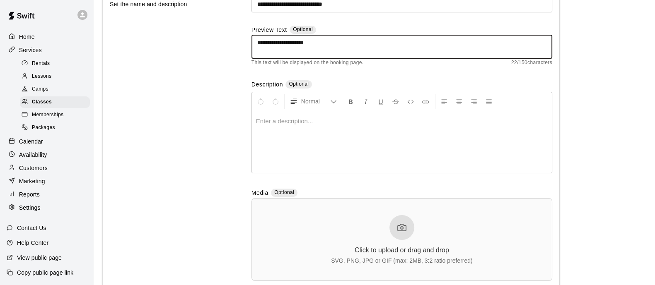
scroll to position [86, 0]
type textarea "**********"
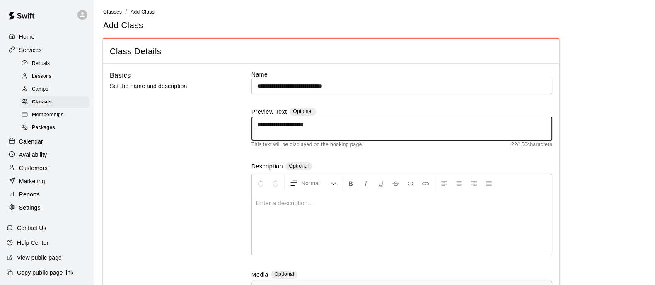
scroll to position [2, 0]
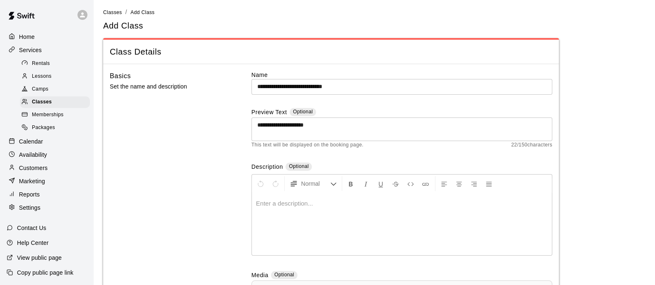
click at [337, 212] on div at bounding box center [402, 224] width 300 height 62
drag, startPoint x: 337, startPoint y: 212, endPoint x: 219, endPoint y: 195, distance: 118.8
click at [219, 195] on div "**********" at bounding box center [331, 224] width 442 height 306
click at [288, 213] on div at bounding box center [402, 224] width 300 height 62
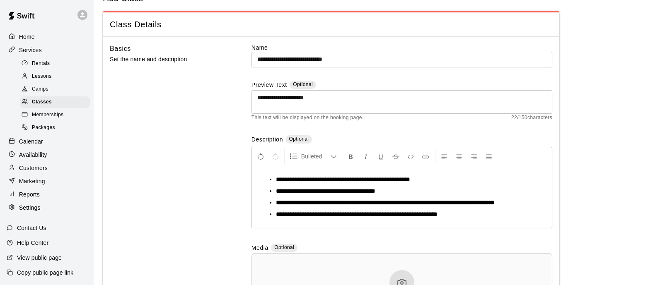
scroll to position [31, 0]
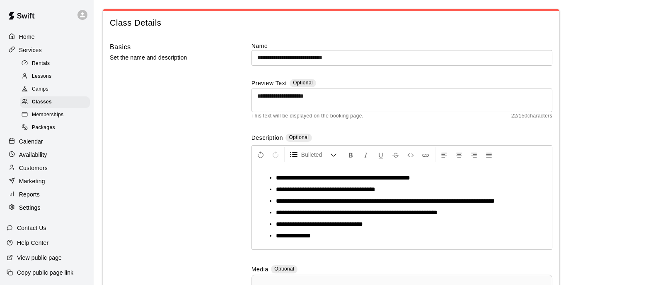
click at [275, 234] on ul "**********" at bounding box center [405, 207] width 285 height 66
drag, startPoint x: 327, startPoint y: 235, endPoint x: 275, endPoint y: 236, distance: 51.8
click at [276, 236] on li "**********" at bounding box center [405, 236] width 258 height 8
click at [348, 156] on icon "Format Bold" at bounding box center [350, 155] width 7 height 7
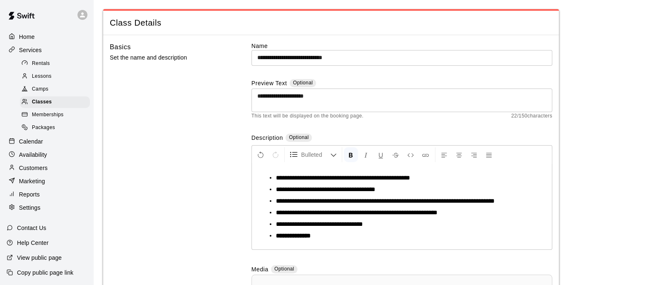
click at [276, 237] on strong "**********" at bounding box center [293, 236] width 35 height 6
click at [447, 240] on div "**********" at bounding box center [402, 206] width 300 height 85
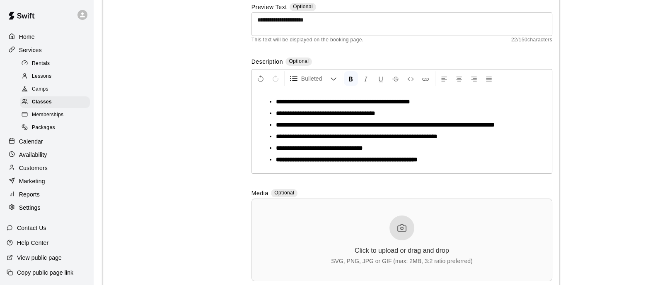
scroll to position [108, 0]
drag, startPoint x: 345, startPoint y: 146, endPoint x: 324, endPoint y: 146, distance: 20.7
click at [324, 146] on span "**********" at bounding box center [319, 148] width 87 height 6
click at [383, 148] on span "**********" at bounding box center [335, 148] width 119 height 6
click at [327, 148] on span "**********" at bounding box center [335, 148] width 119 height 6
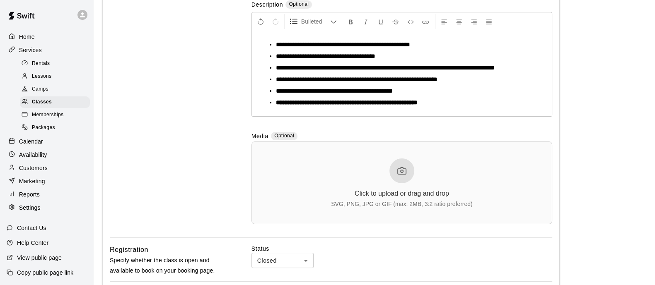
scroll to position [165, 0]
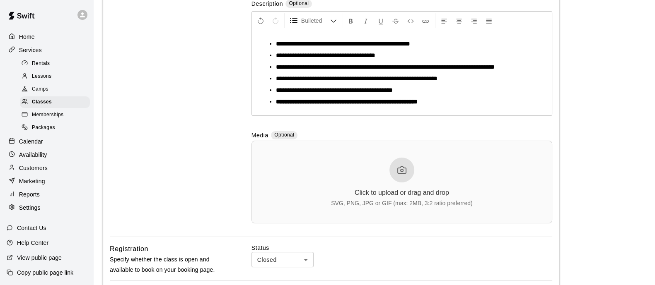
click at [402, 175] on div at bounding box center [401, 170] width 25 height 25
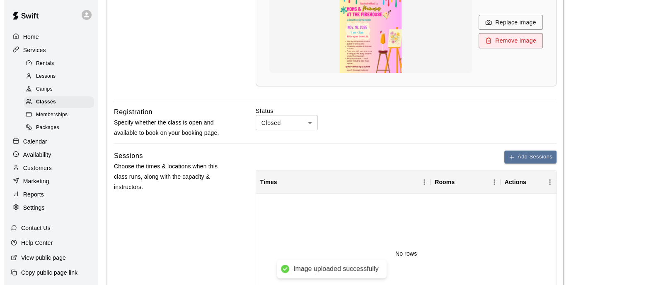
scroll to position [331, 0]
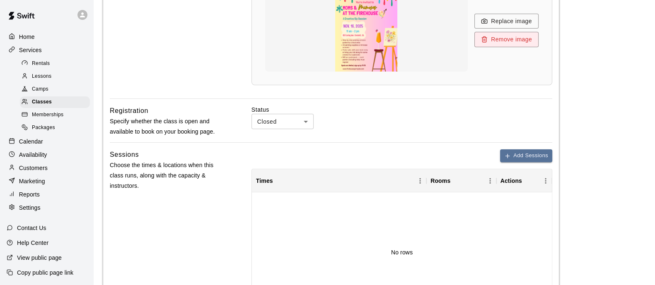
click at [299, 125] on body "**********" at bounding box center [327, 88] width 655 height 839
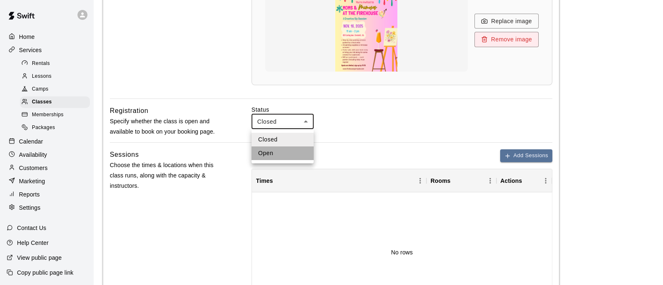
click at [288, 152] on li "Open" at bounding box center [282, 154] width 62 height 14
type input "****"
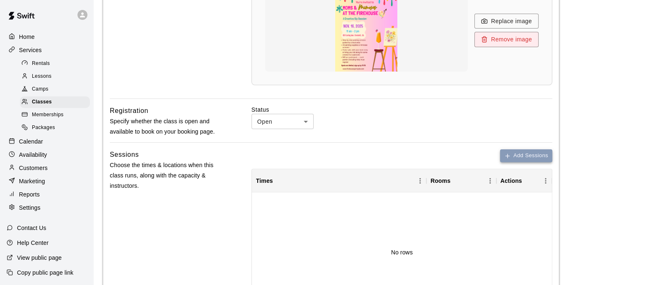
click at [518, 156] on button "Add Sessions" at bounding box center [526, 156] width 52 height 13
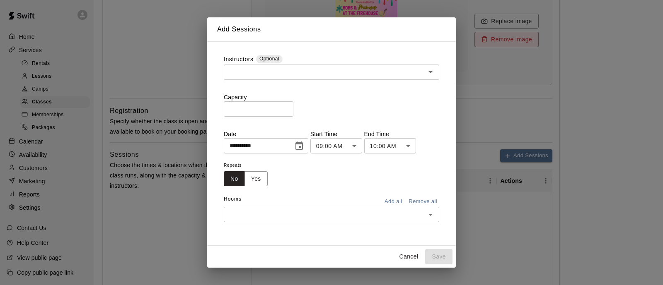
click at [303, 77] on input "text" at bounding box center [324, 72] width 197 height 10
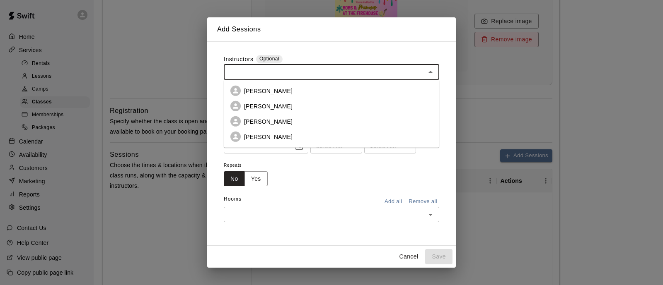
click at [277, 135] on p "[PERSON_NAME]" at bounding box center [268, 137] width 48 height 8
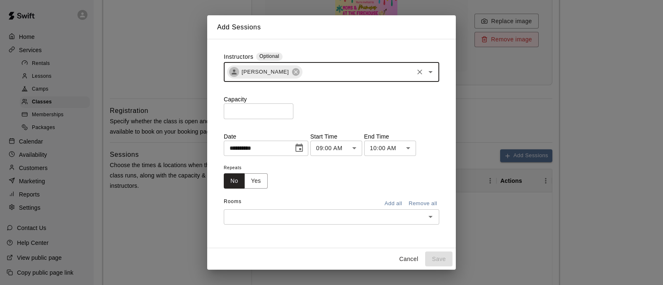
click at [288, 116] on input "*" at bounding box center [259, 111] width 70 height 15
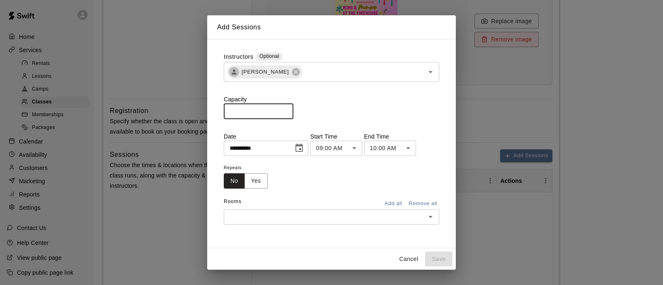
type input "**"
click at [303, 150] on icon "Choose date, selected date is Oct 14, 2025" at bounding box center [298, 148] width 7 height 8
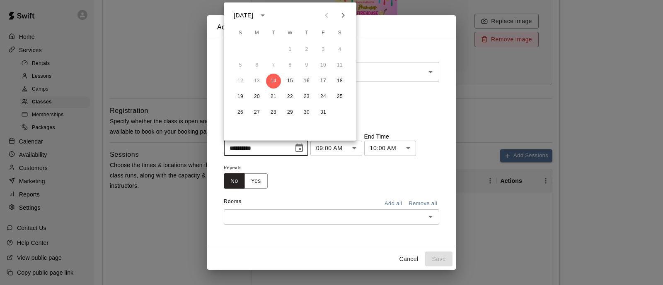
click at [304, 149] on icon "Choose date, selected date is Oct 14, 2025" at bounding box center [299, 148] width 10 height 10
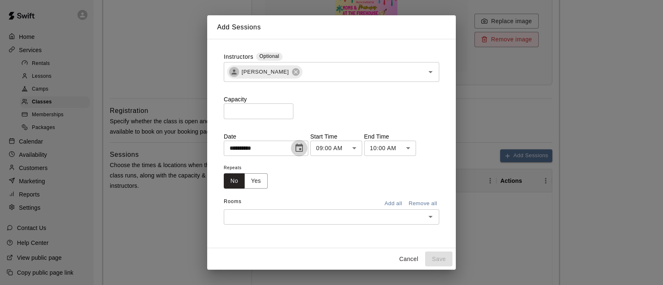
click at [304, 149] on icon "Choose date, selected date is Oct 14, 2025" at bounding box center [299, 148] width 10 height 10
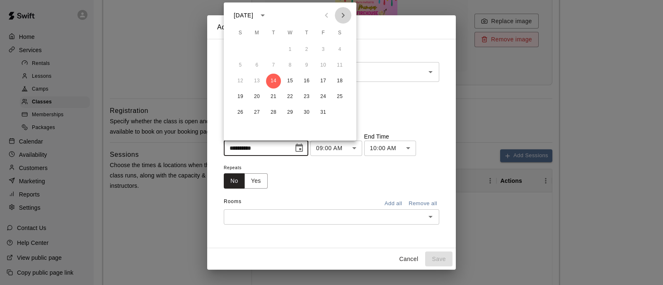
click at [344, 15] on icon "Next month" at bounding box center [343, 15] width 3 height 5
click at [244, 93] on button "16" at bounding box center [240, 96] width 15 height 15
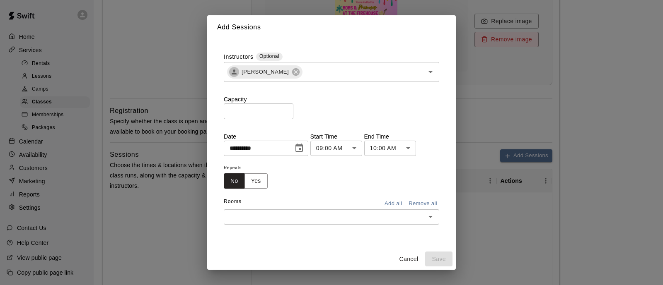
type input "**********"
click at [371, 150] on body "**********" at bounding box center [331, 88] width 663 height 839
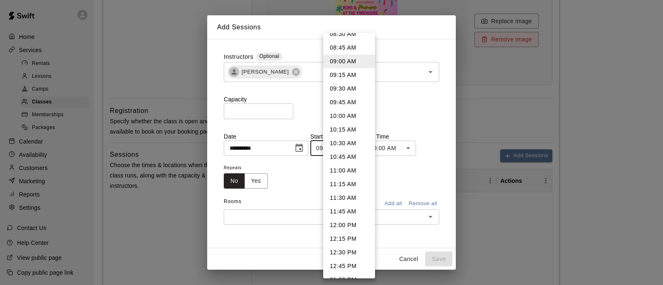
scroll to position [482, 0]
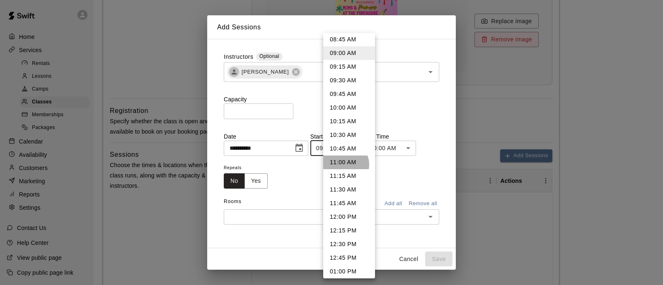
click at [344, 164] on li "11:00 AM" at bounding box center [349, 163] width 52 height 14
type input "********"
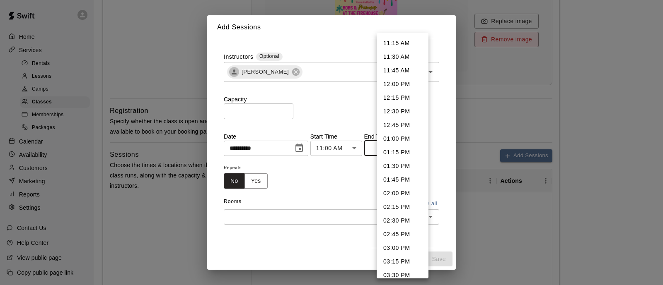
click at [415, 142] on body "**********" at bounding box center [331, 88] width 663 height 839
click at [398, 193] on li "02:00 PM" at bounding box center [402, 194] width 52 height 14
type input "********"
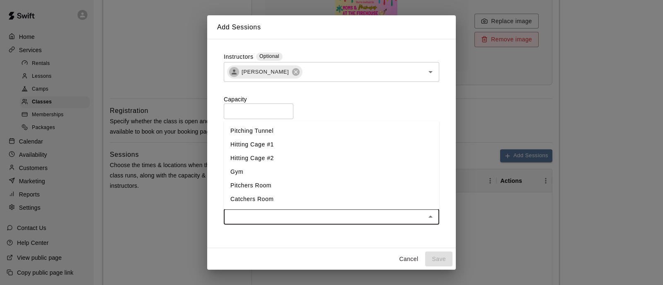
click at [294, 220] on input "text" at bounding box center [324, 217] width 197 height 10
click at [271, 145] on li "Hitting Cage #1" at bounding box center [331, 145] width 215 height 14
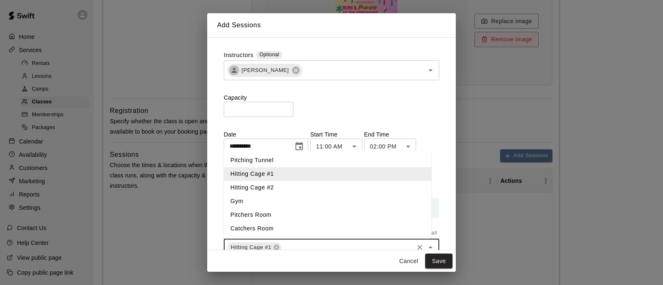
click at [313, 247] on input "text" at bounding box center [347, 248] width 130 height 10
click at [288, 185] on li "Hitting Cage #2" at bounding box center [328, 188] width 208 height 14
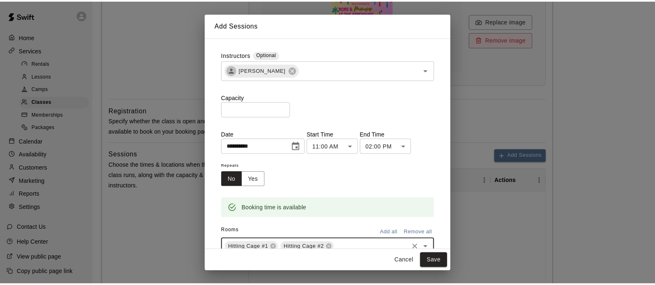
scroll to position [29, 0]
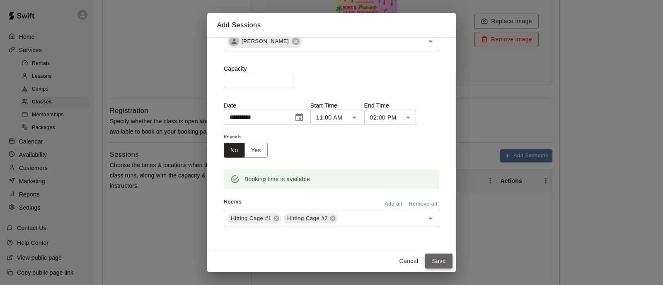
click at [443, 262] on button "Save" at bounding box center [438, 261] width 27 height 15
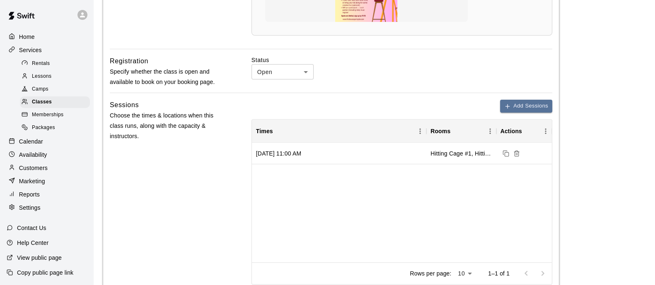
scroll to position [381, 0]
click at [411, 220] on div "[DATE] 11:00 AM Hitting Cage #1, Hitting Cage #2" at bounding box center [402, 202] width 300 height 120
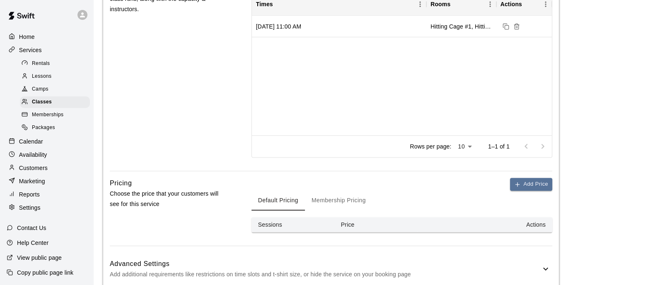
scroll to position [553, 0]
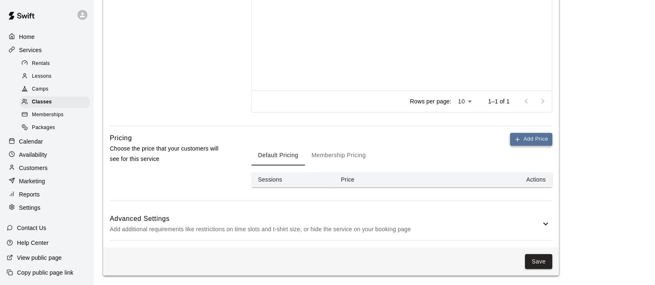
click at [526, 135] on button "Add Price" at bounding box center [531, 139] width 42 height 13
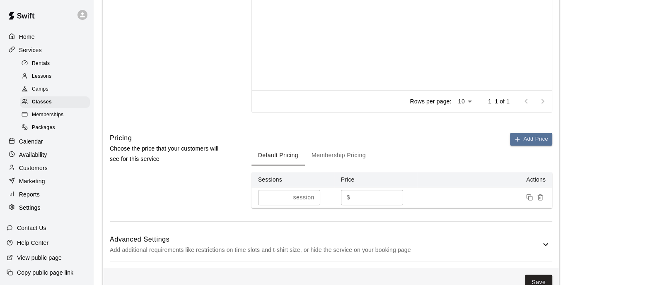
click at [368, 202] on input "*" at bounding box center [378, 197] width 50 height 15
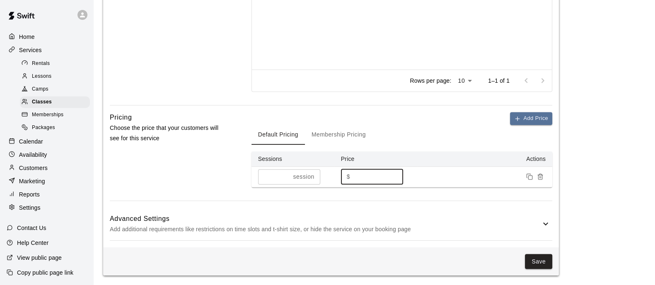
type input "**"
click at [497, 211] on div "Advanced Settings Add additional requirements like restrictions on time slots a…" at bounding box center [331, 224] width 442 height 33
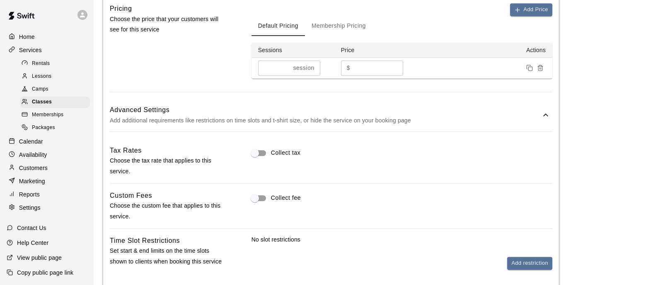
scroll to position [683, 0]
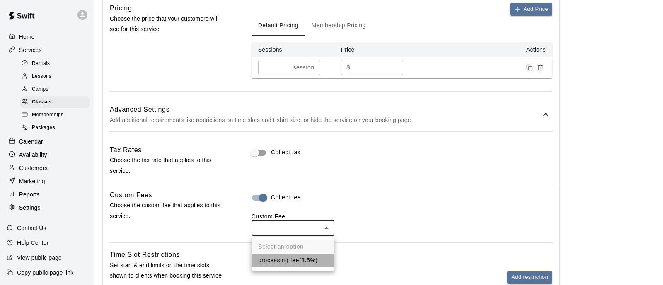
click at [312, 261] on li "processing fee ( 3.5% )" at bounding box center [292, 261] width 83 height 14
type input "**"
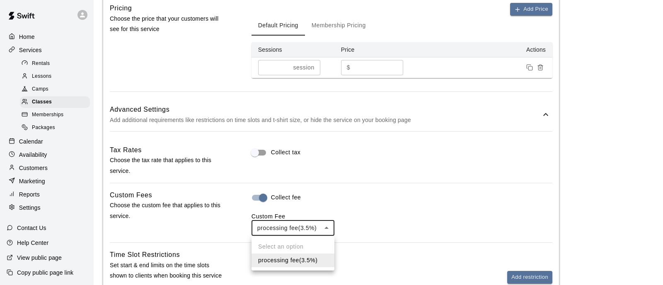
click at [261, 193] on div at bounding box center [331, 142] width 663 height 285
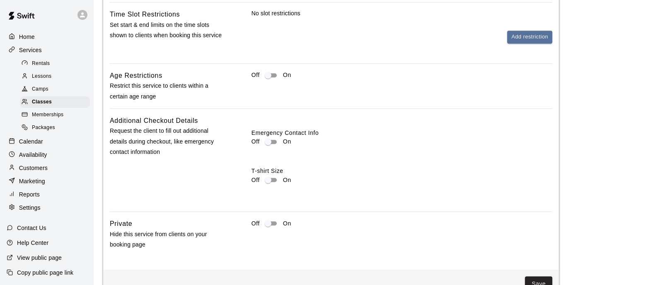
scroll to position [927, 0]
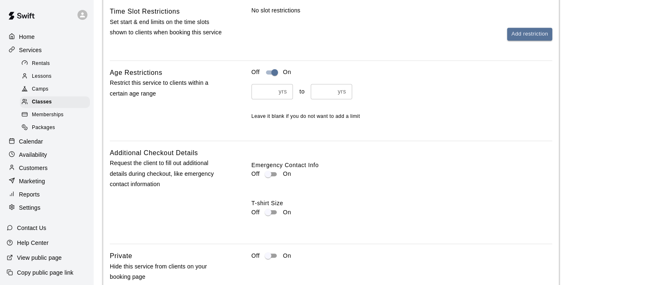
click at [273, 91] on input "*" at bounding box center [263, 91] width 24 height 15
type input "*"
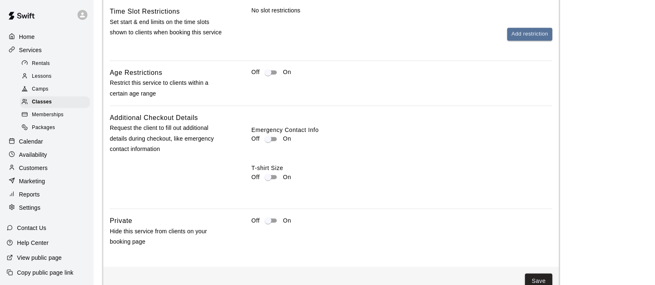
scroll to position [947, 0]
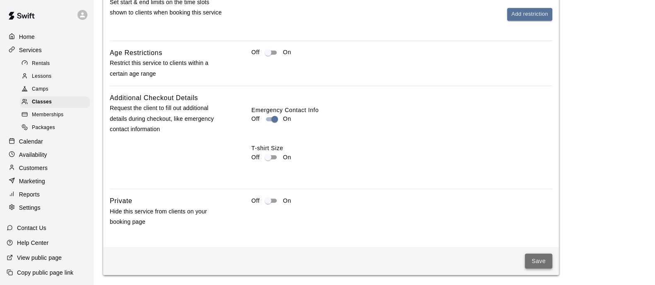
click at [548, 264] on button "Save" at bounding box center [538, 261] width 27 height 15
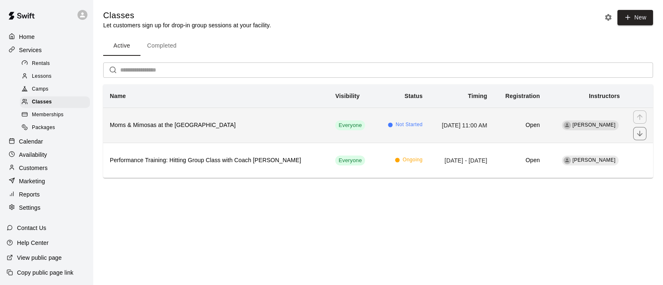
click at [251, 127] on h6 "Moms & Mimosas at the [GEOGRAPHIC_DATA]" at bounding box center [216, 125] width 212 height 9
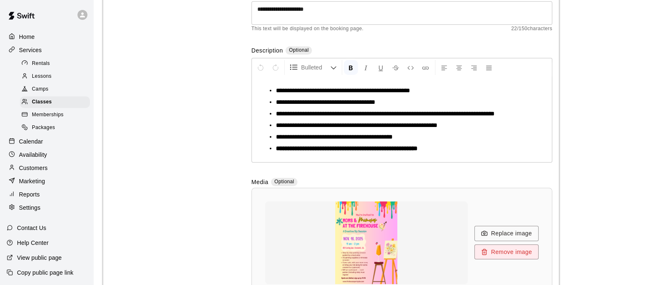
scroll to position [120, 0]
click at [457, 125] on li "**********" at bounding box center [405, 126] width 258 height 8
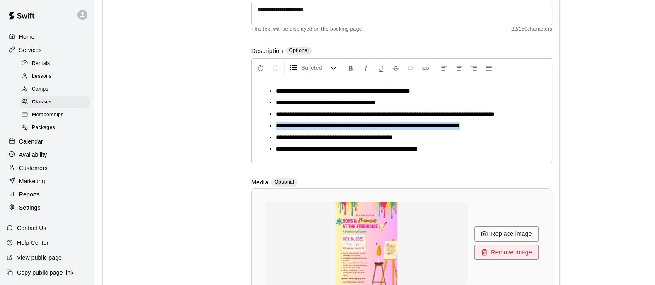
drag, startPoint x: 481, startPoint y: 129, endPoint x: 275, endPoint y: 125, distance: 206.7
click at [275, 125] on ul "**********" at bounding box center [405, 120] width 285 height 66
copy ul "*******"
click at [486, 125] on li "**********" at bounding box center [405, 126] width 258 height 8
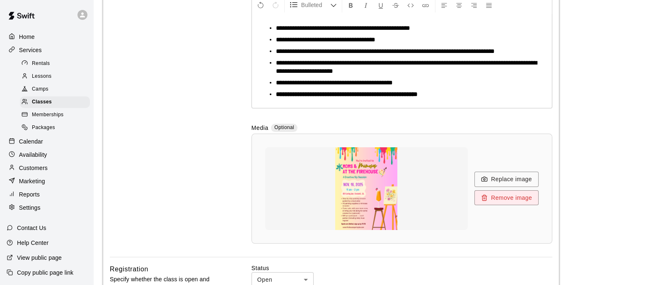
scroll to position [184, 0]
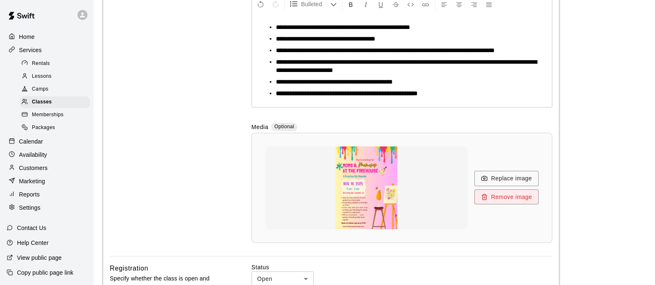
click at [456, 63] on span "**********" at bounding box center [406, 66] width 261 height 14
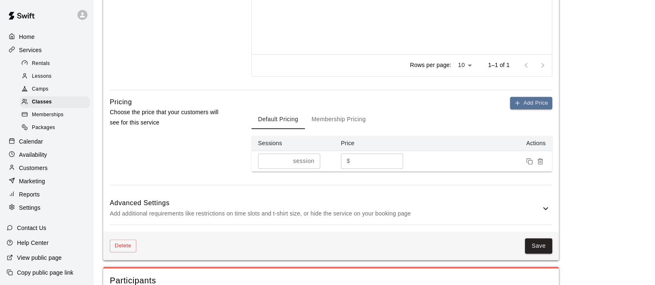
scroll to position [660, 0]
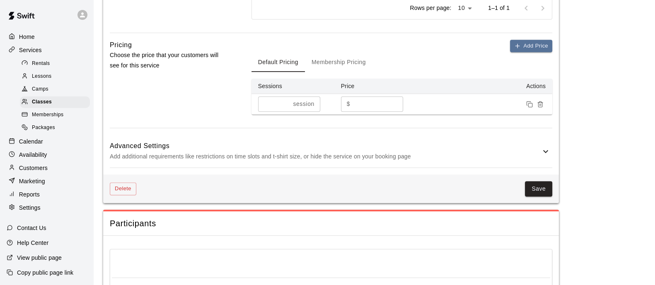
click at [521, 146] on h6 "Advanced Settings" at bounding box center [325, 146] width 431 height 11
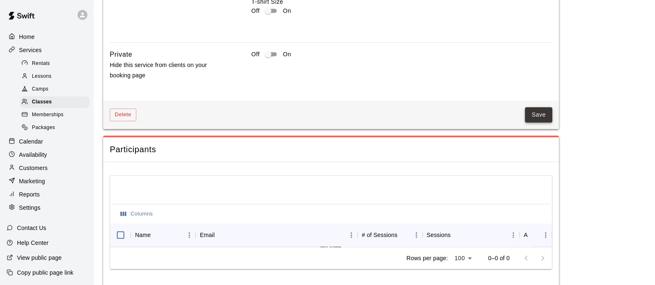
scroll to position [1117, 0]
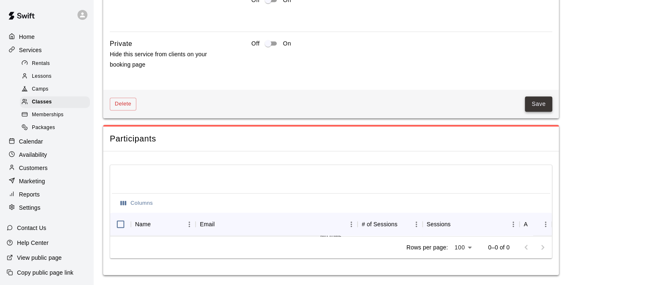
click at [539, 104] on button "Save" at bounding box center [538, 104] width 27 height 15
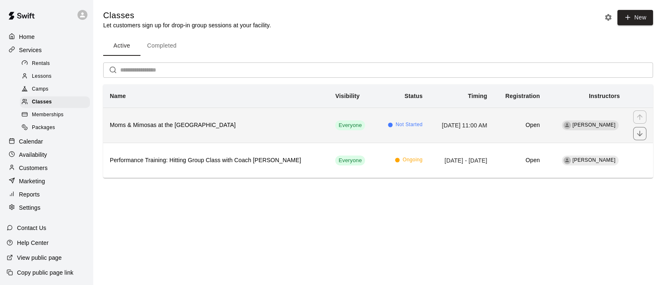
click at [180, 129] on h6 "Moms & Mimosas at the [GEOGRAPHIC_DATA]" at bounding box center [216, 125] width 212 height 9
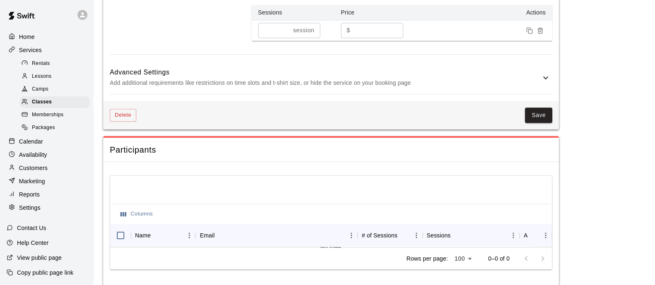
scroll to position [744, 0]
